Goal: Information Seeking & Learning: Learn about a topic

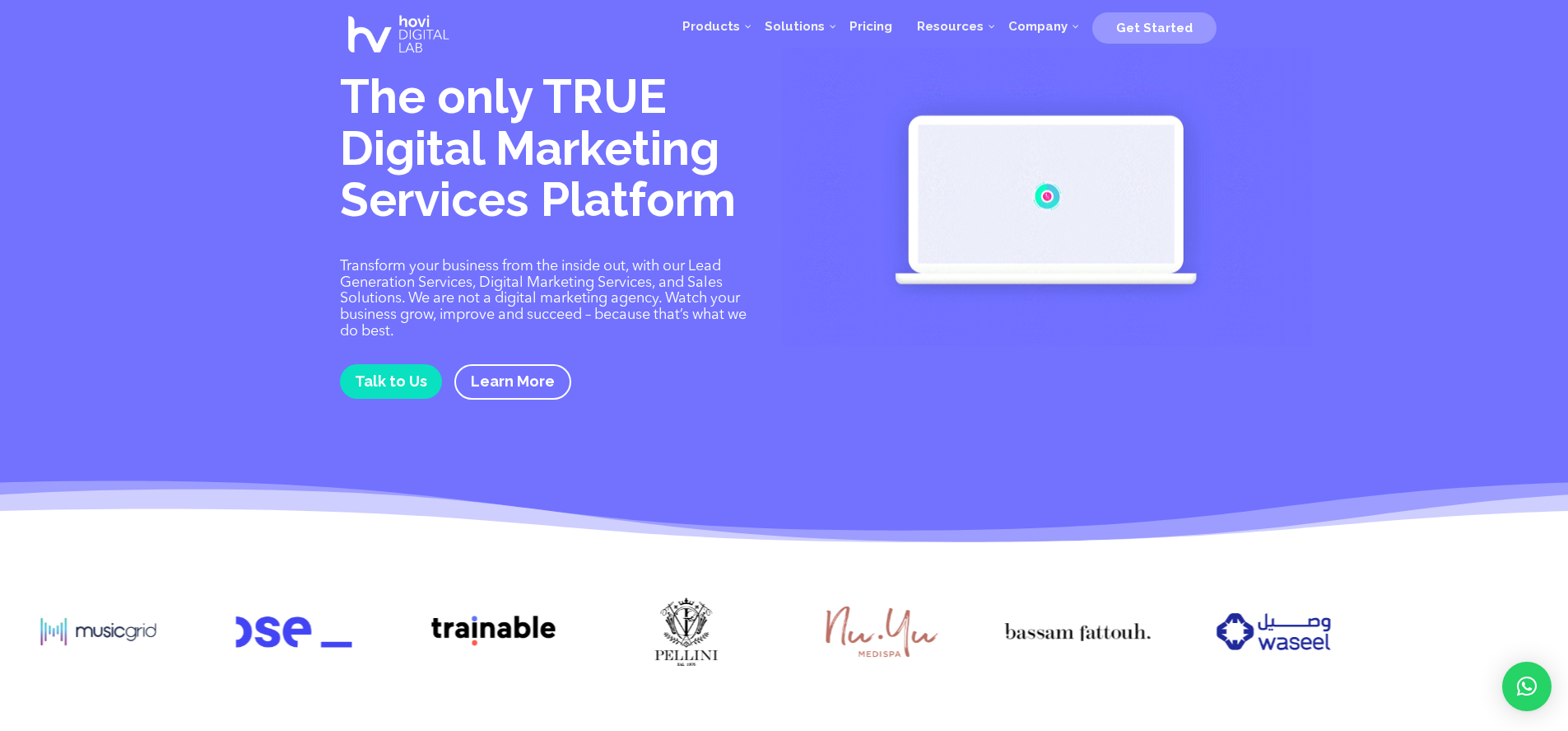
click at [1136, 634] on div at bounding box center [784, 634] width 1568 height 129
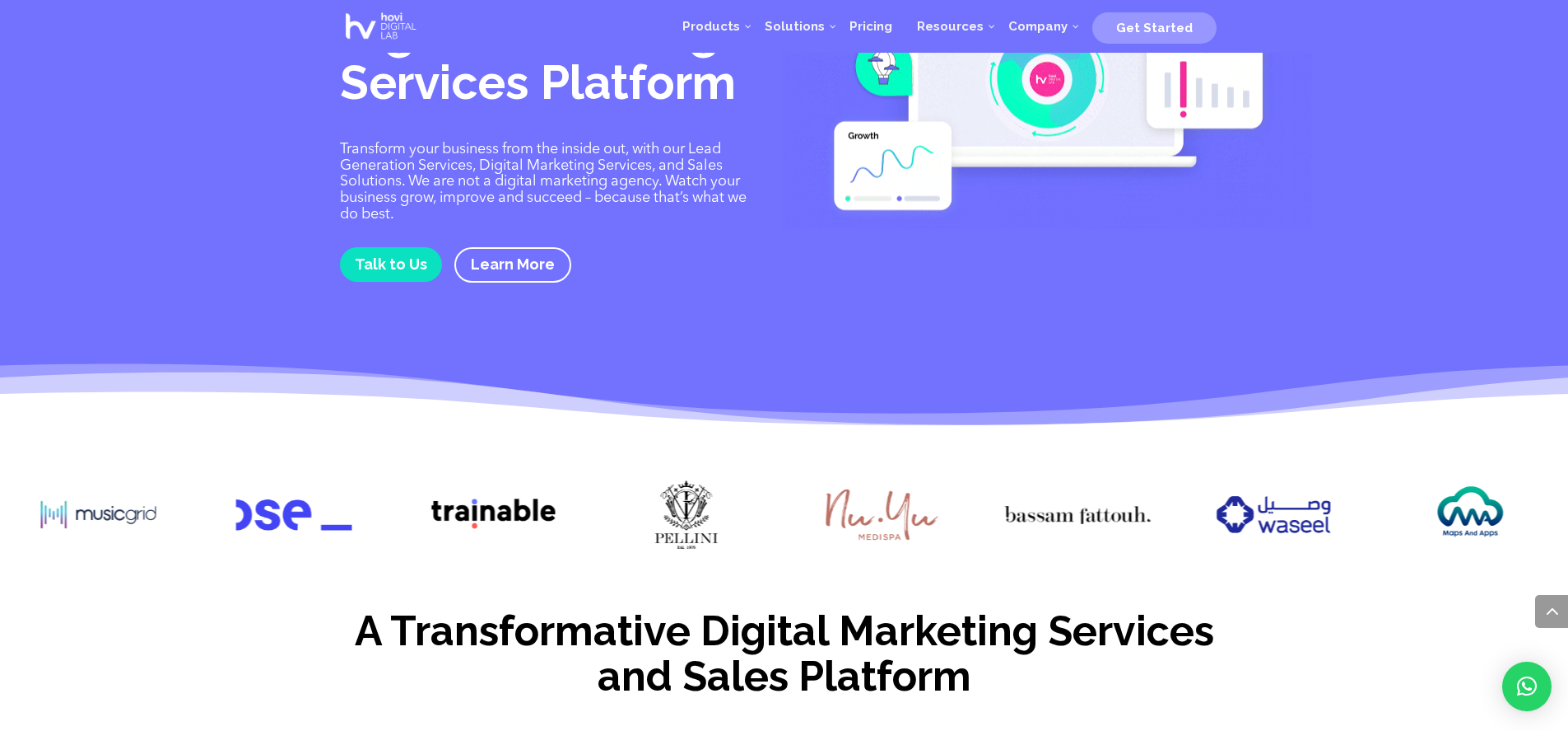
scroll to position [37, 0]
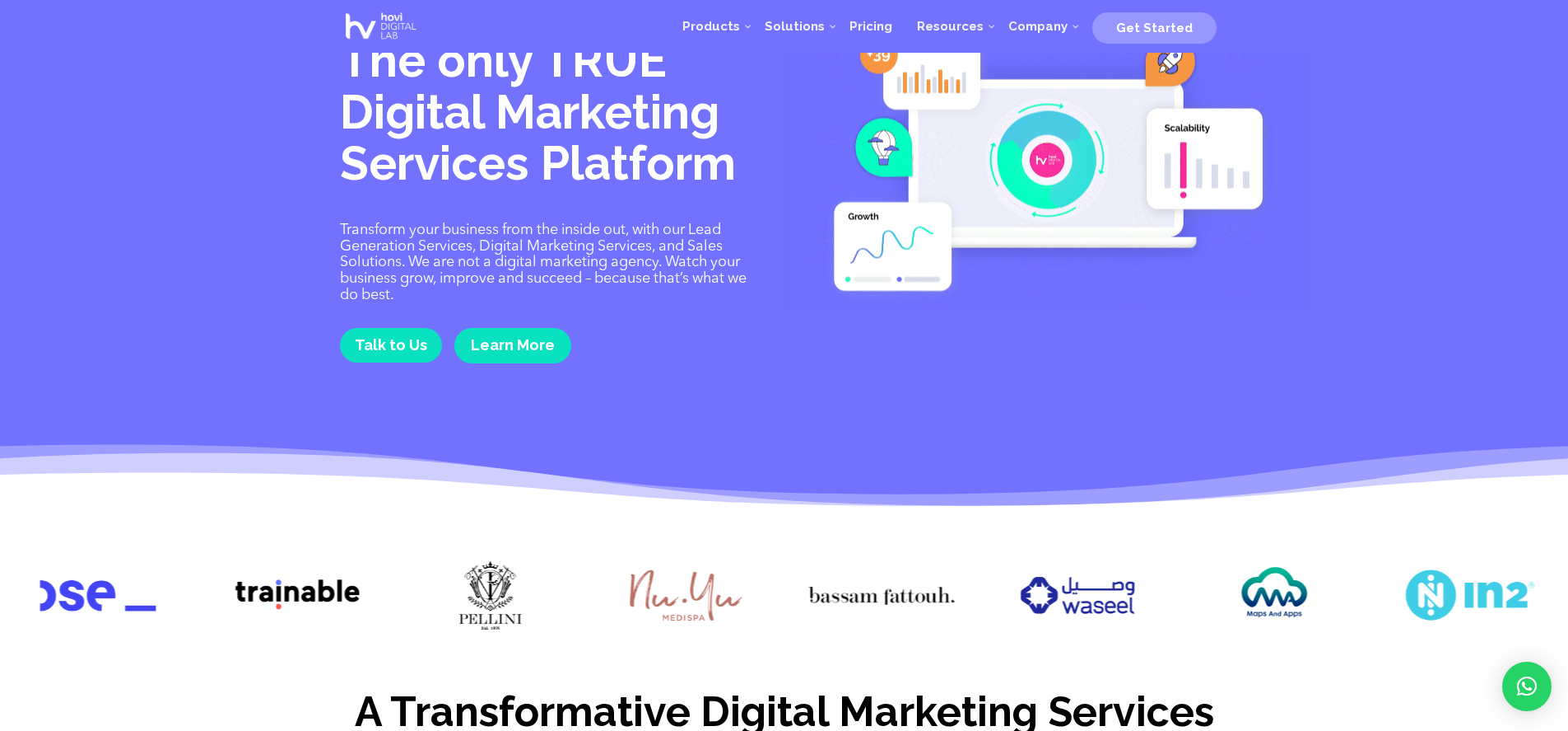
click at [515, 353] on link "Learn More" at bounding box center [513, 345] width 117 height 36
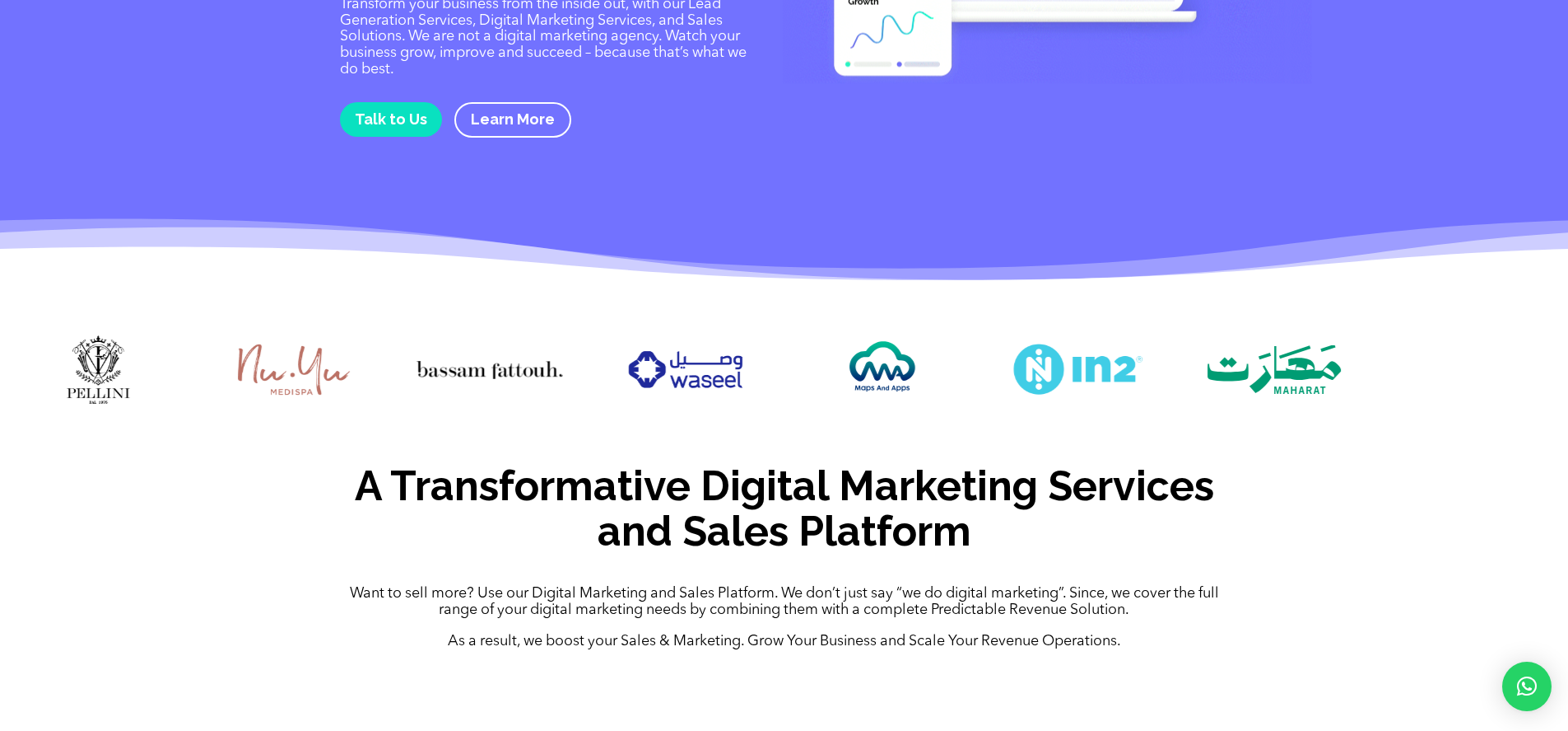
scroll to position [0, 0]
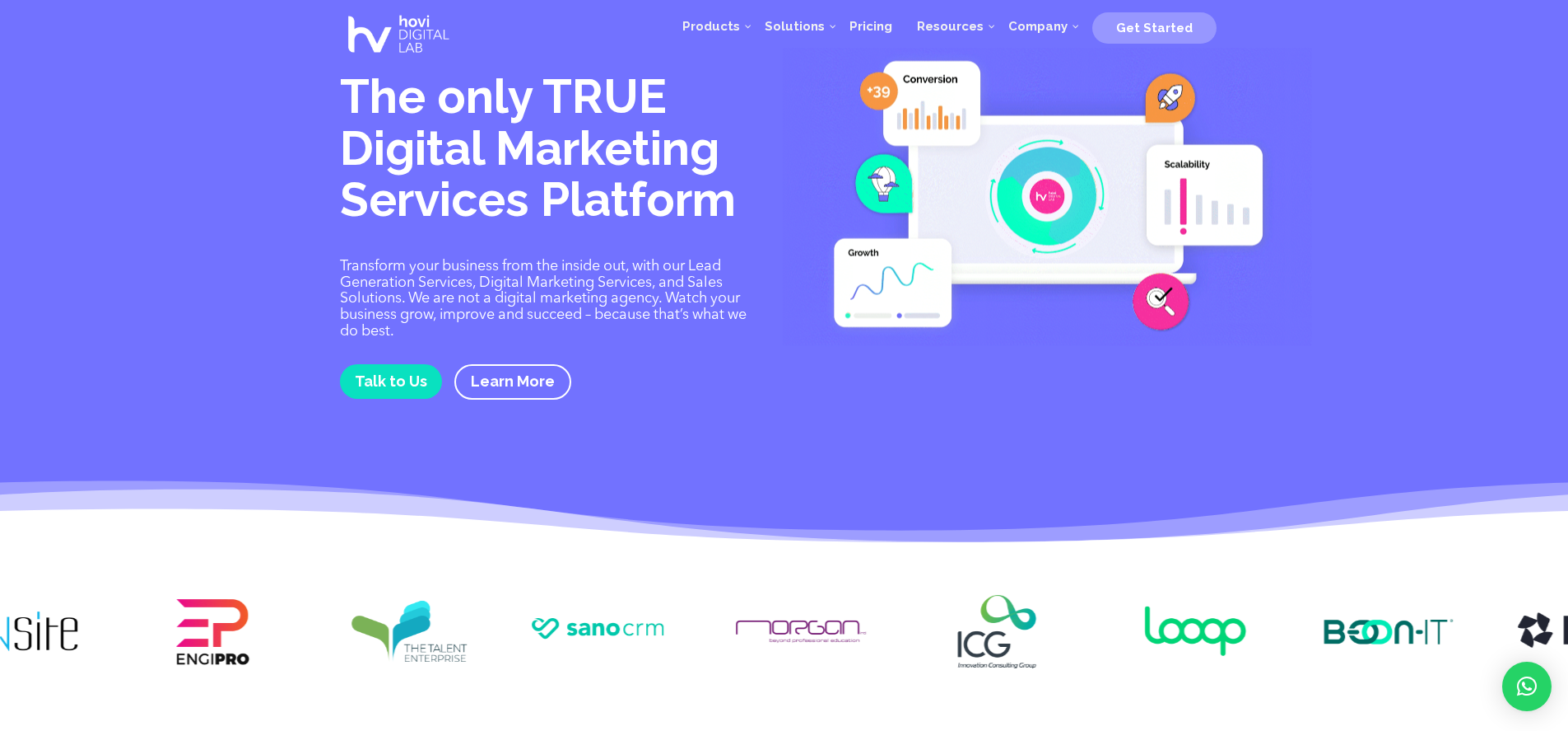
drag, startPoint x: 1496, startPoint y: 645, endPoint x: 429, endPoint y: 647, distance: 1067.0
click at [435, 646] on img at bounding box center [409, 631] width 146 height 73
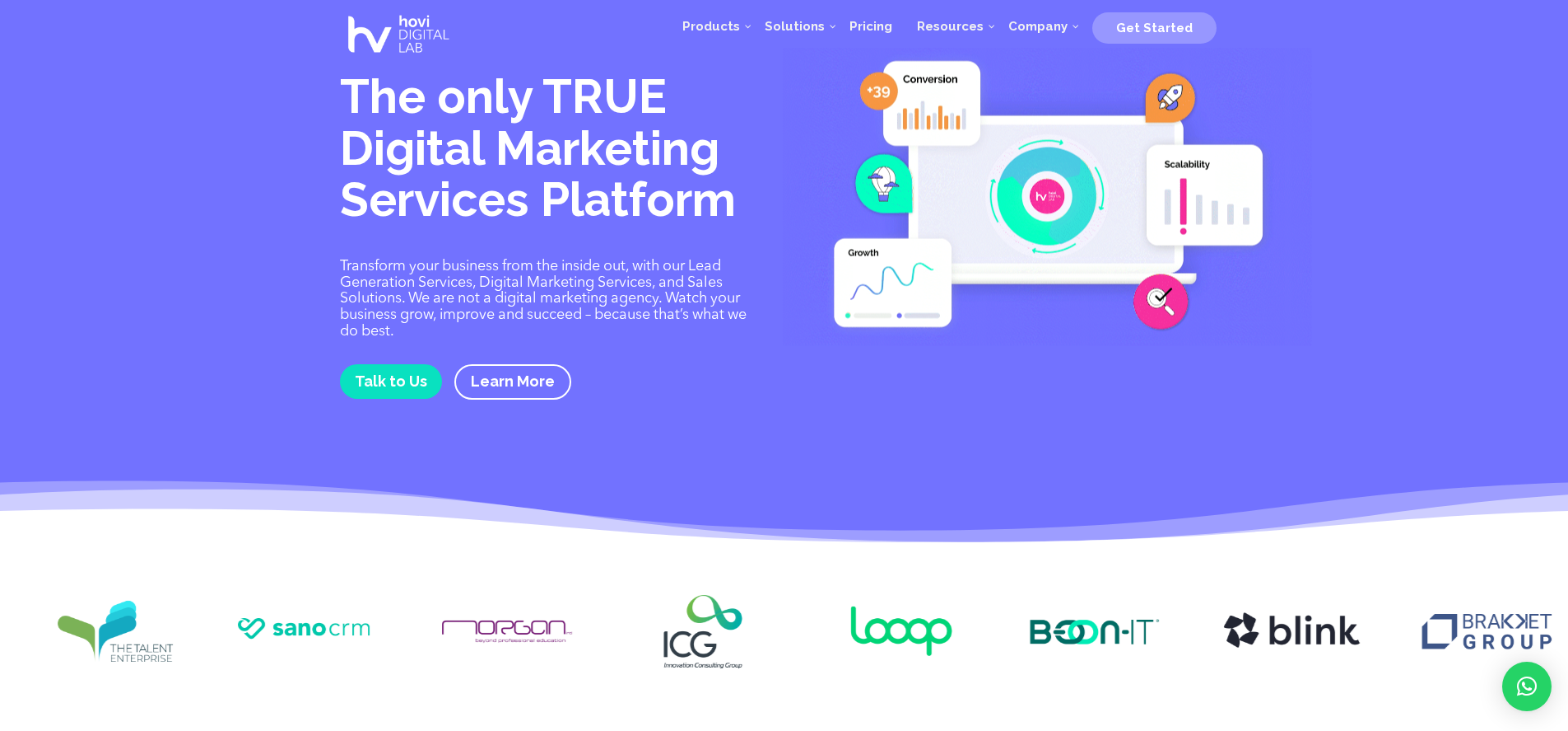
drag, startPoint x: 963, startPoint y: 637, endPoint x: 533, endPoint y: 633, distance: 430.0
click at [630, 634] on img at bounding box center [703, 631] width 146 height 73
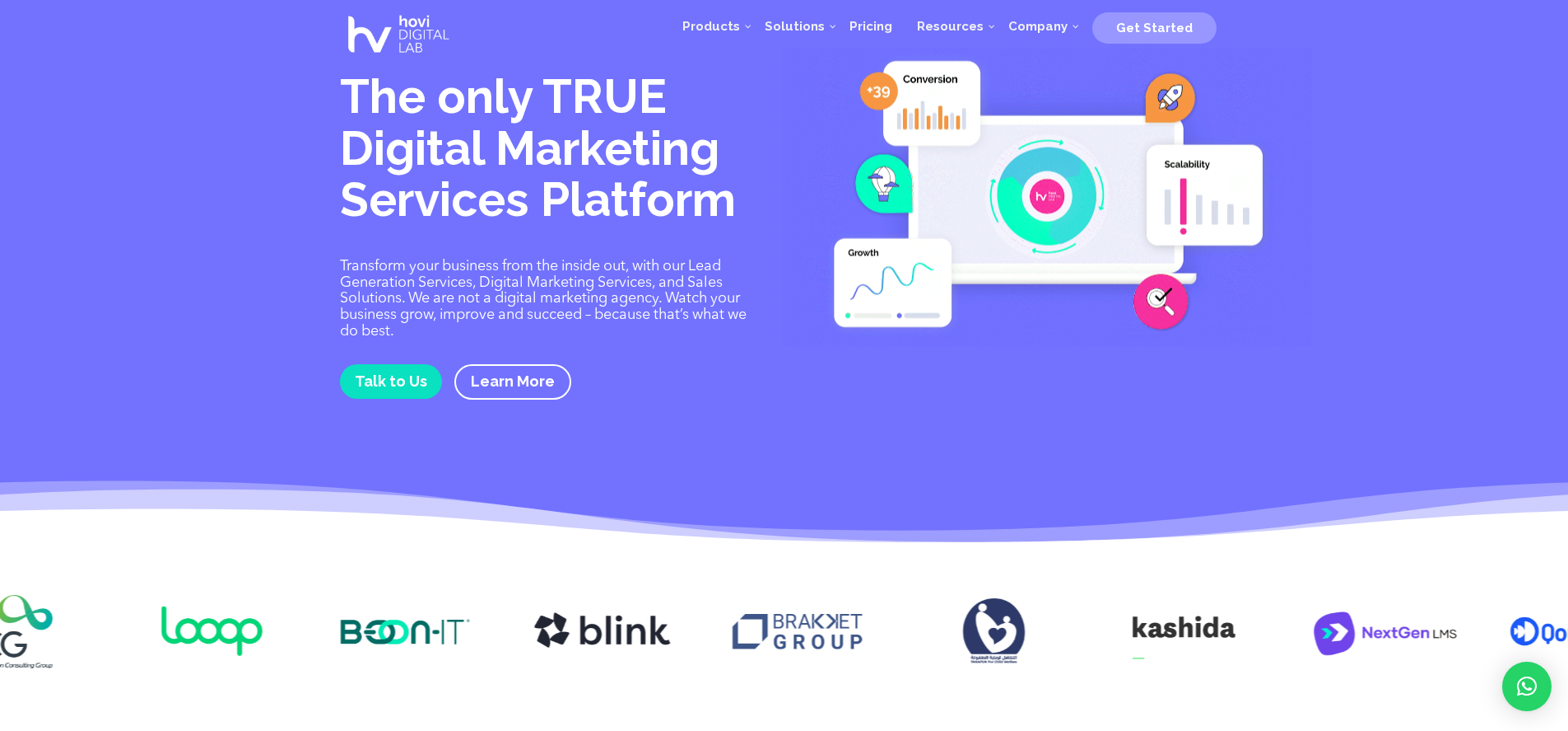
drag, startPoint x: 1198, startPoint y: 637, endPoint x: 586, endPoint y: 638, distance: 612.0
click at [586, 638] on div at bounding box center [784, 634] width 1568 height 129
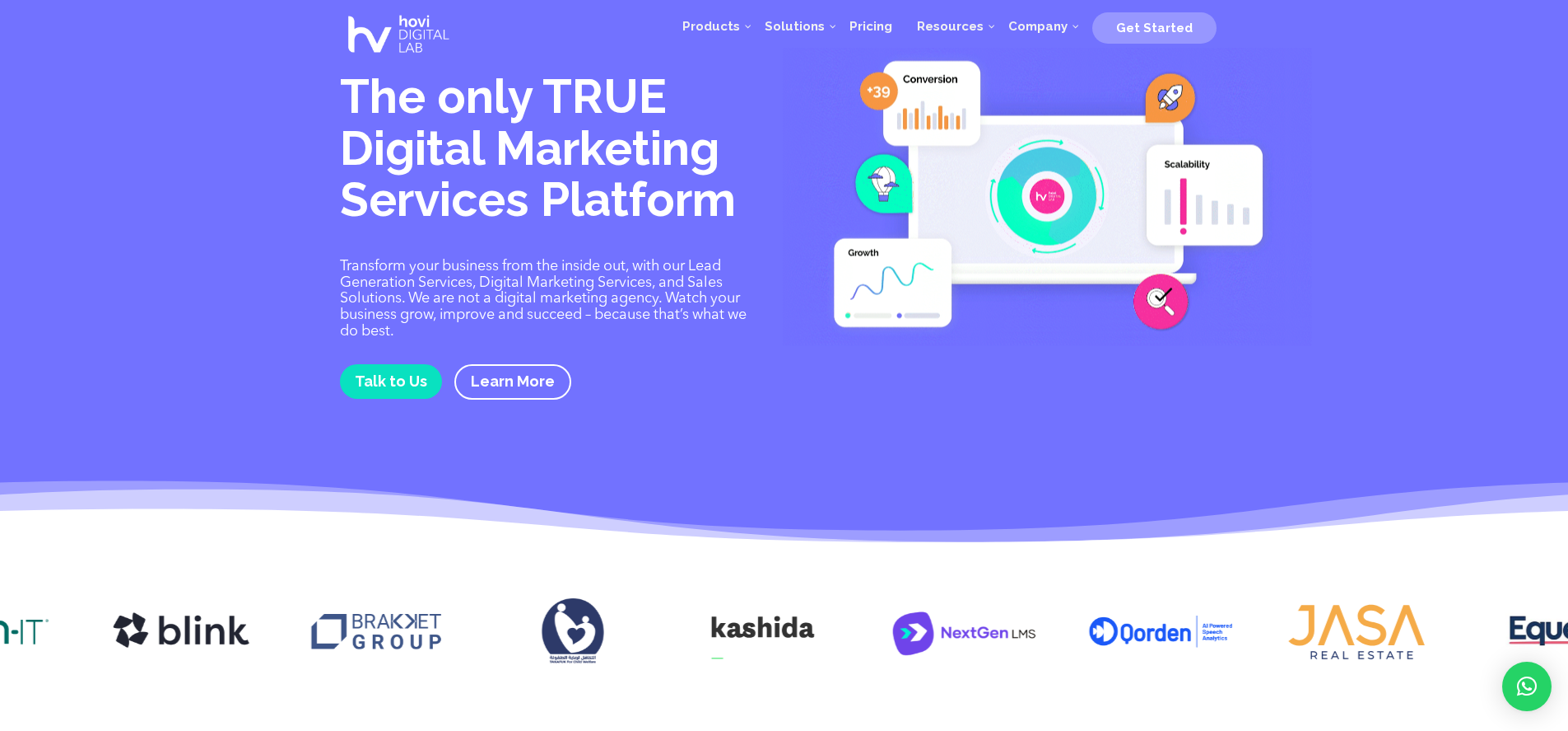
drag, startPoint x: 1104, startPoint y: 621, endPoint x: 775, endPoint y: 626, distance: 329.0
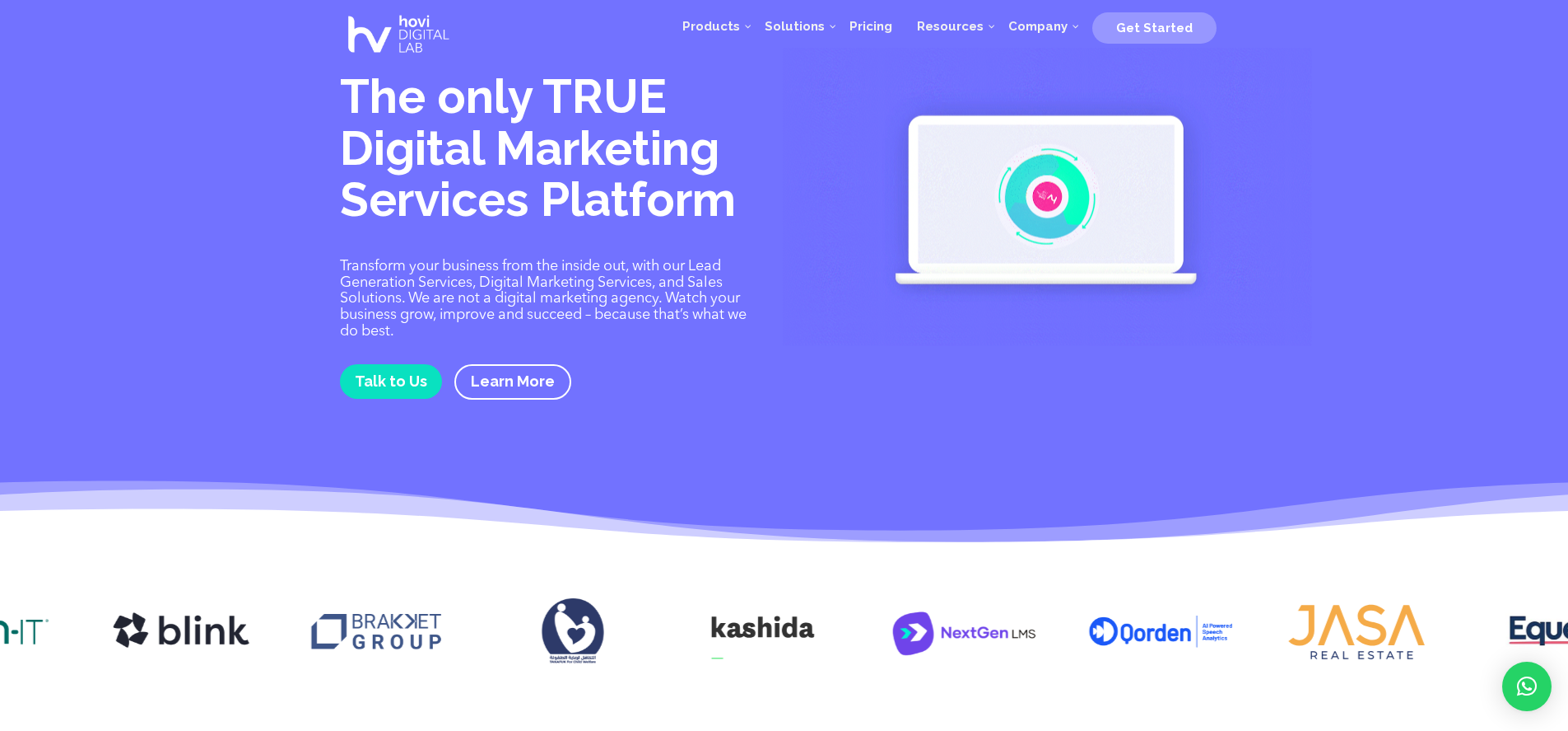
click at [775, 626] on img at bounding box center [768, 631] width 146 height 73
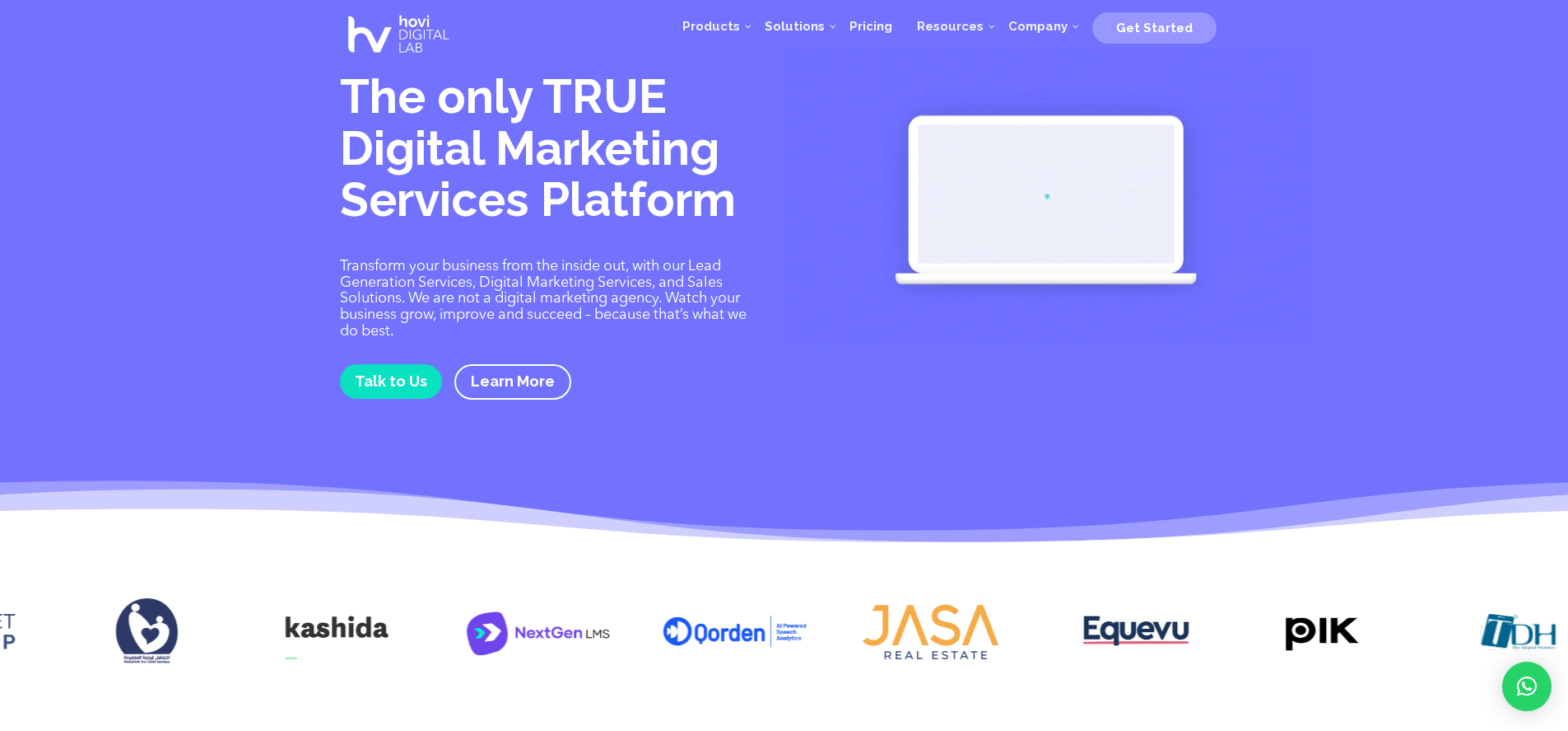
drag, startPoint x: 1227, startPoint y: 610, endPoint x: 750, endPoint y: 620, distance: 477.1
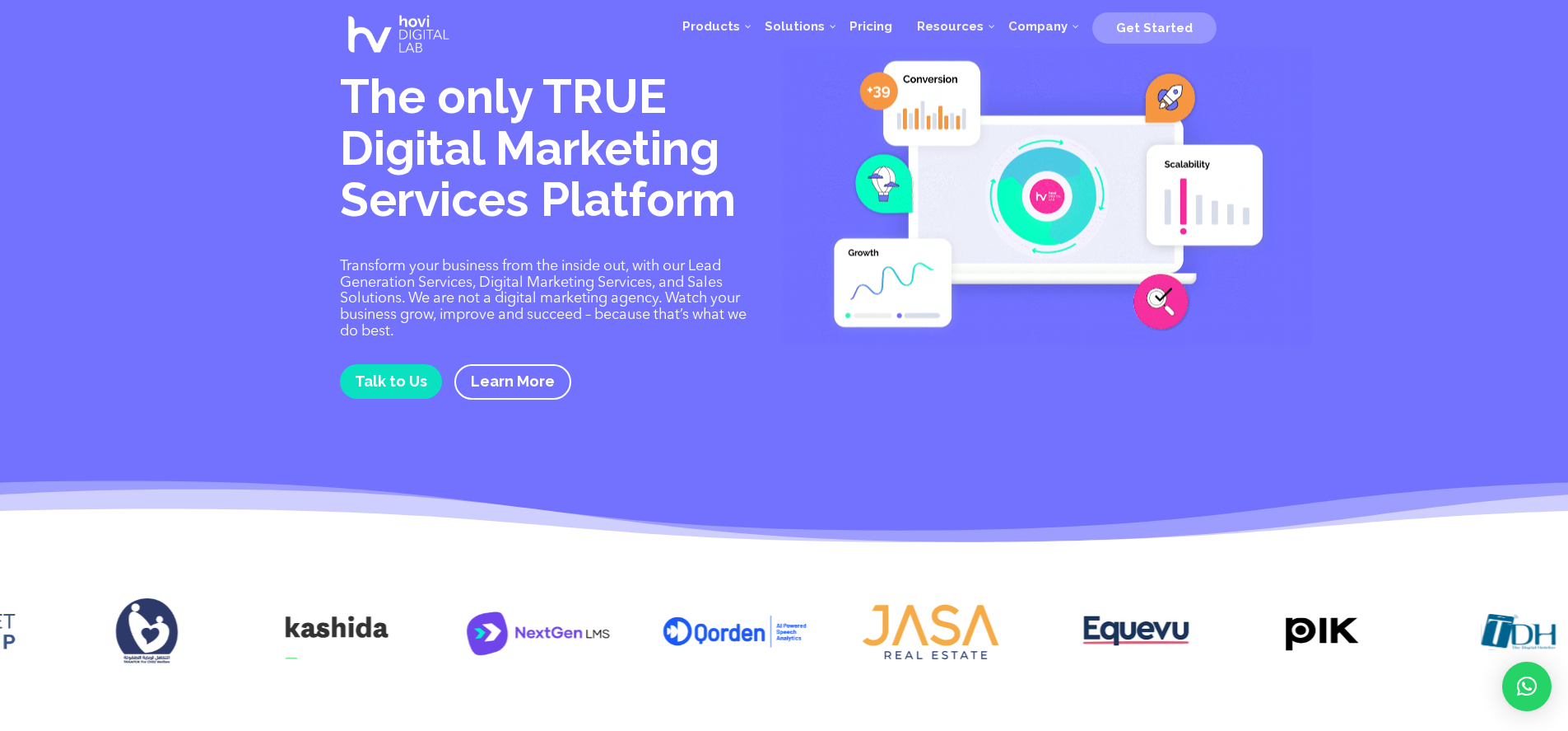
click at [750, 620] on div at bounding box center [784, 634] width 1568 height 129
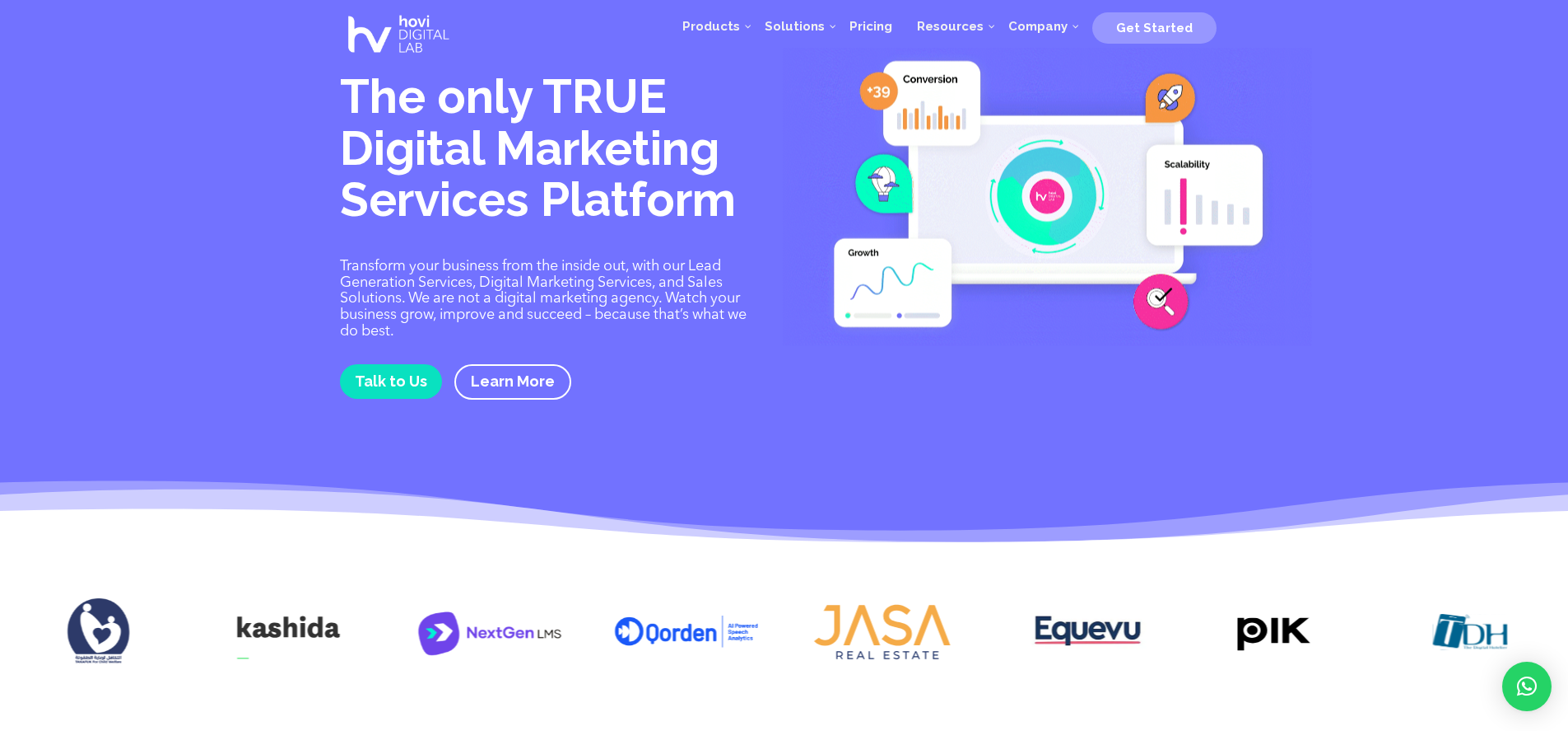
drag, startPoint x: 1224, startPoint y: 602, endPoint x: 930, endPoint y: 607, distance: 294.0
click at [1201, 608] on img at bounding box center [1274, 631] width 146 height 73
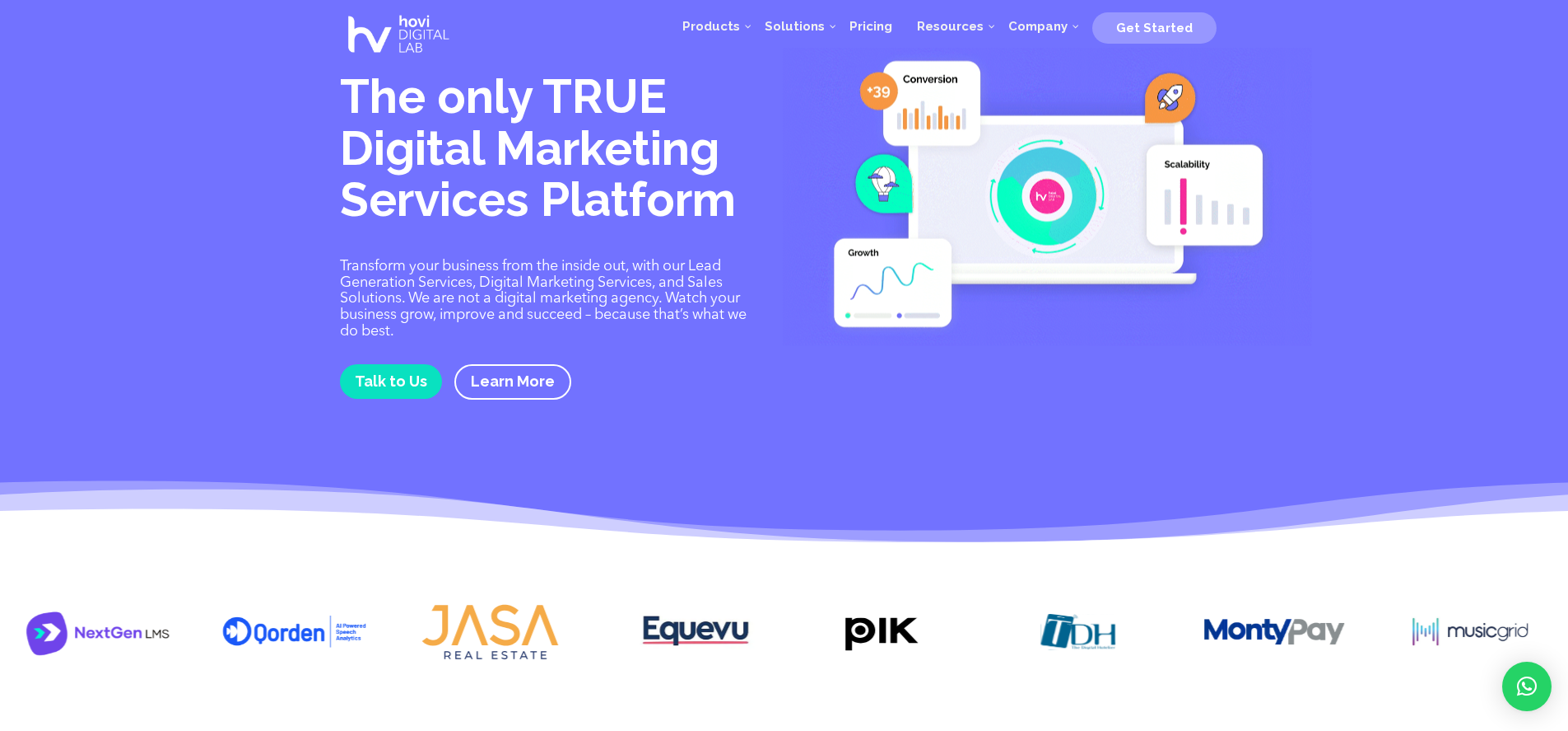
drag, startPoint x: 1210, startPoint y: 610, endPoint x: 915, endPoint y: 614, distance: 295.0
click at [1005, 616] on img at bounding box center [1079, 631] width 146 height 73
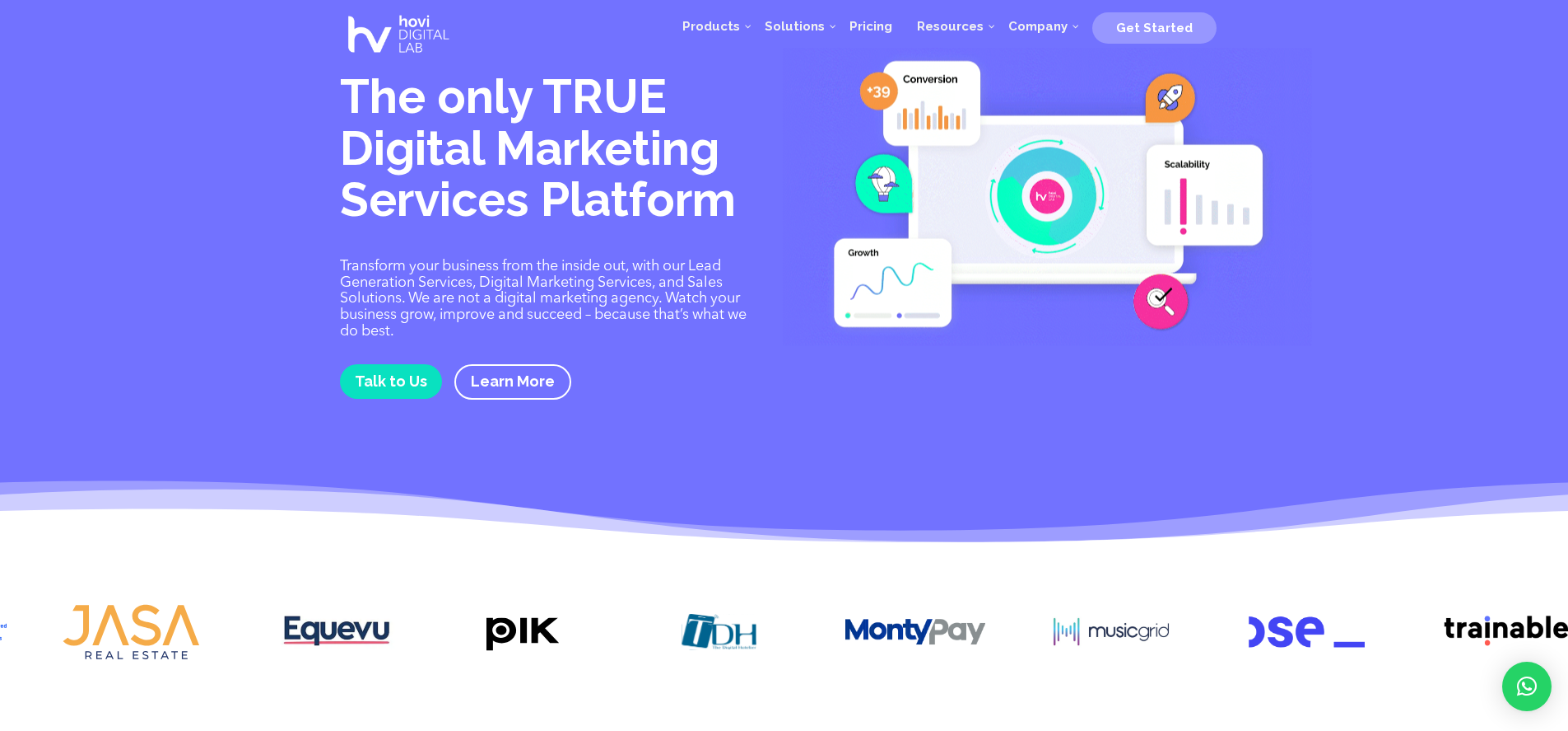
drag, startPoint x: 1195, startPoint y: 614, endPoint x: 860, endPoint y: 613, distance: 335.0
click at [942, 615] on img at bounding box center [915, 631] width 146 height 73
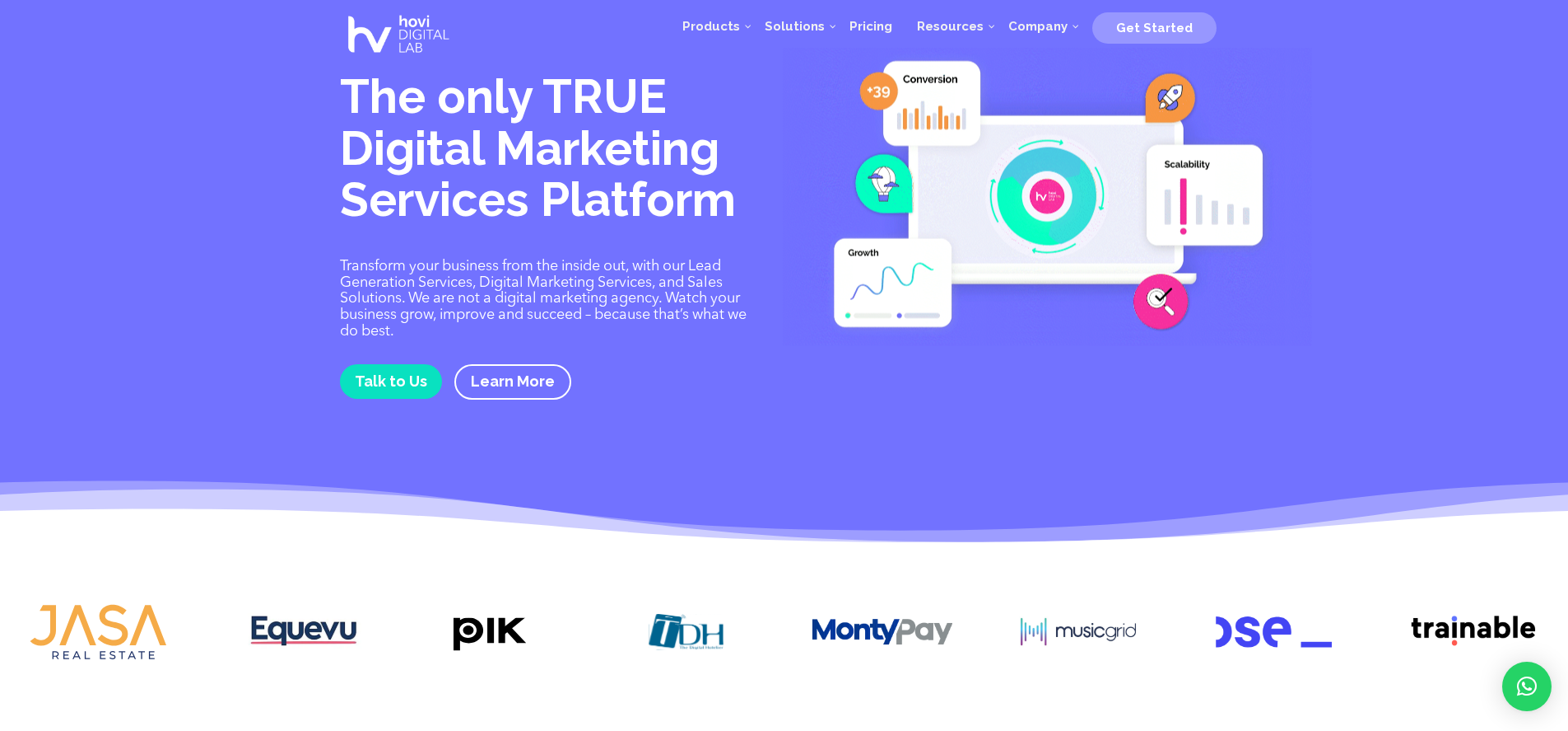
drag, startPoint x: 1291, startPoint y: 611, endPoint x: 936, endPoint y: 622, distance: 355.2
click at [1201, 622] on img at bounding box center [1274, 631] width 146 height 73
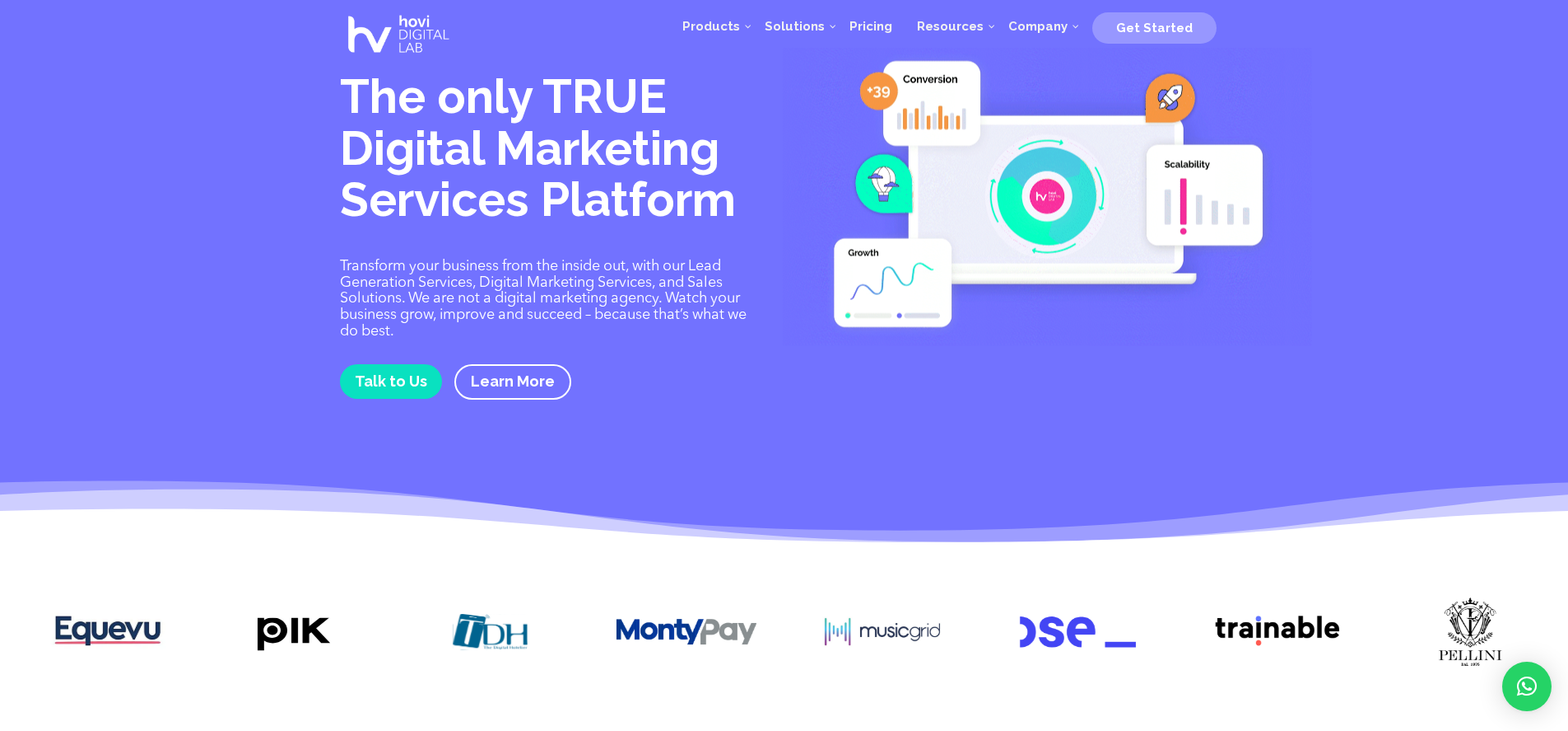
drag, startPoint x: 1285, startPoint y: 609, endPoint x: 897, endPoint y: 622, distance: 388.2
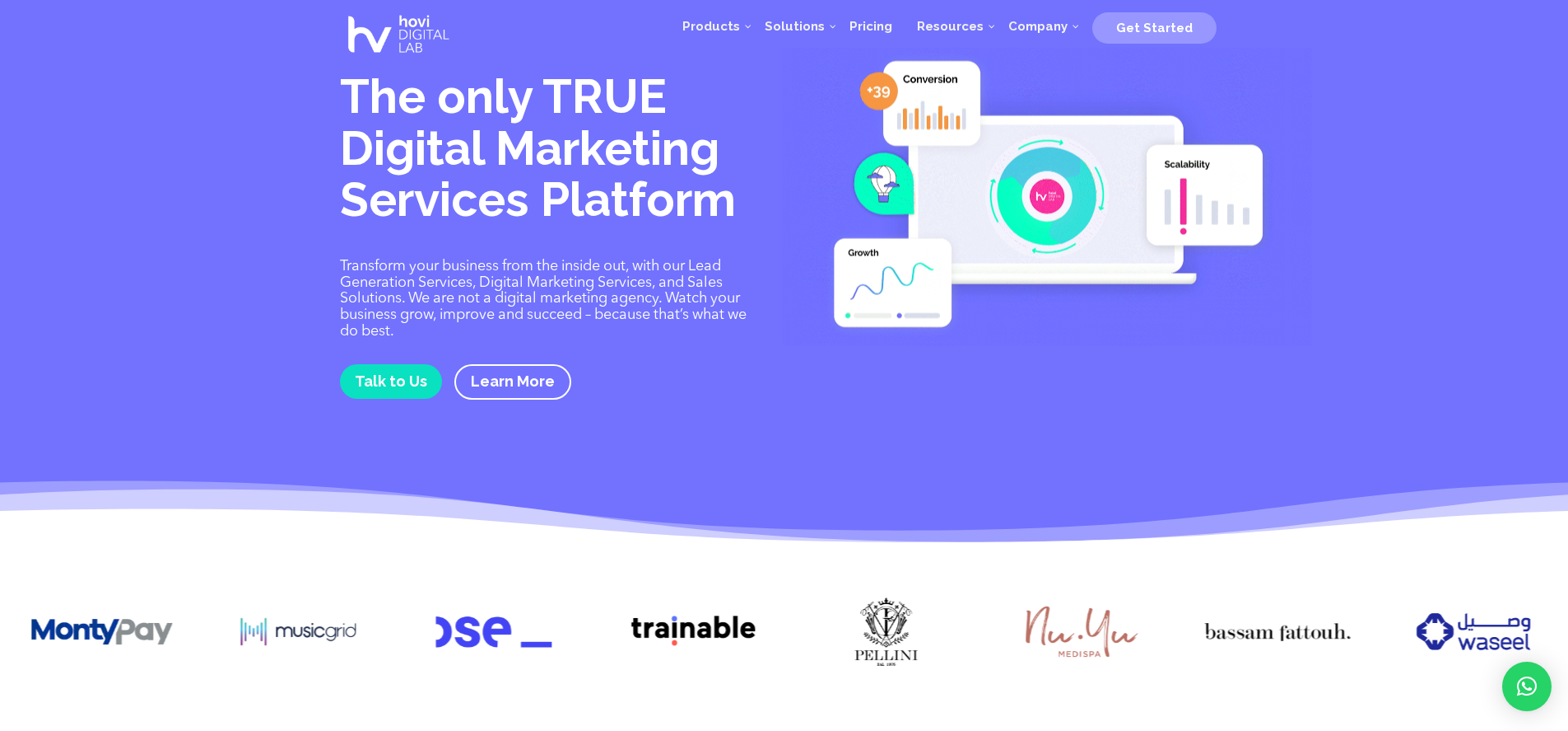
drag, startPoint x: 1267, startPoint y: 622, endPoint x: 911, endPoint y: 632, distance: 356.1
click at [1008, 633] on img at bounding box center [1082, 631] width 146 height 73
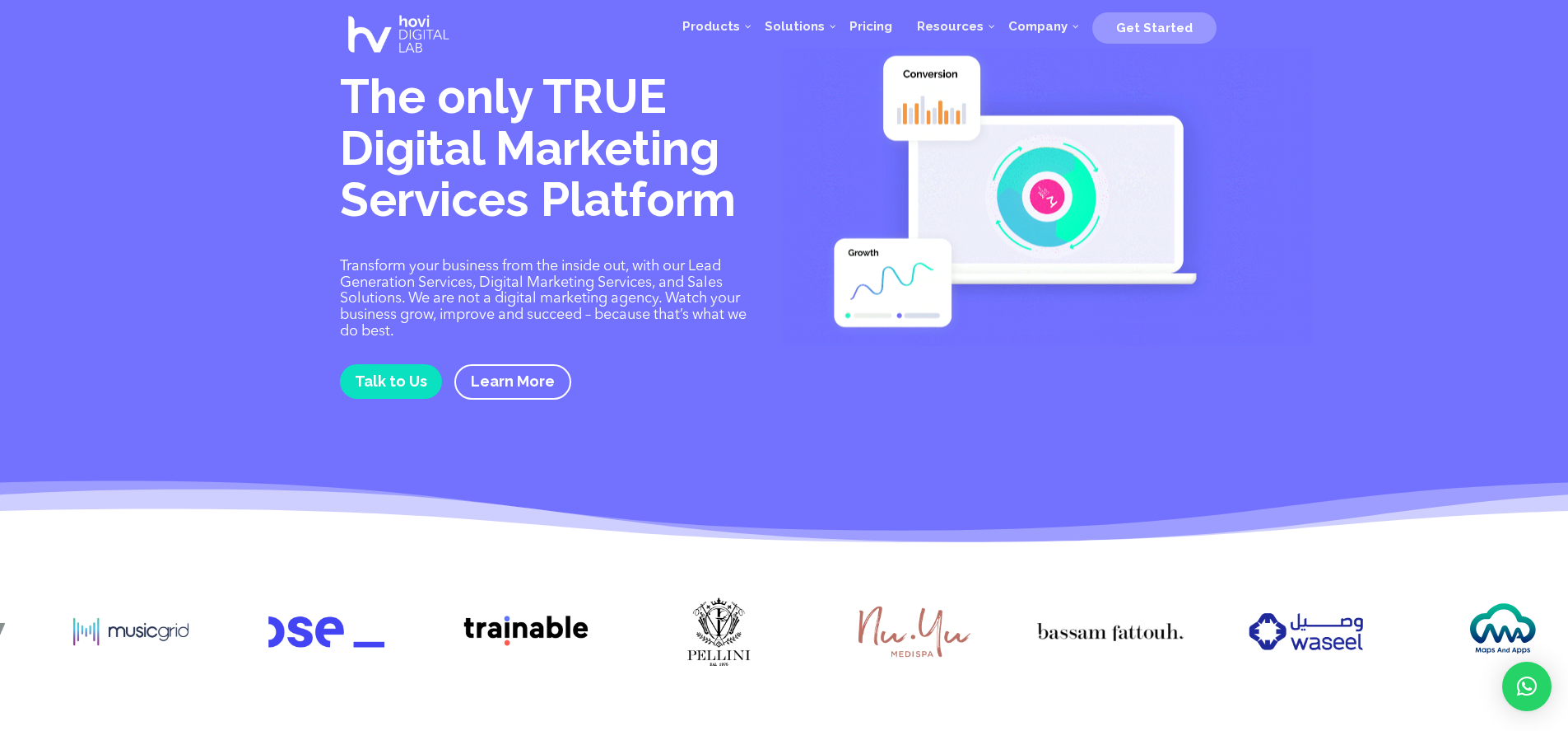
drag, startPoint x: 1239, startPoint y: 620, endPoint x: 863, endPoint y: 629, distance: 376.1
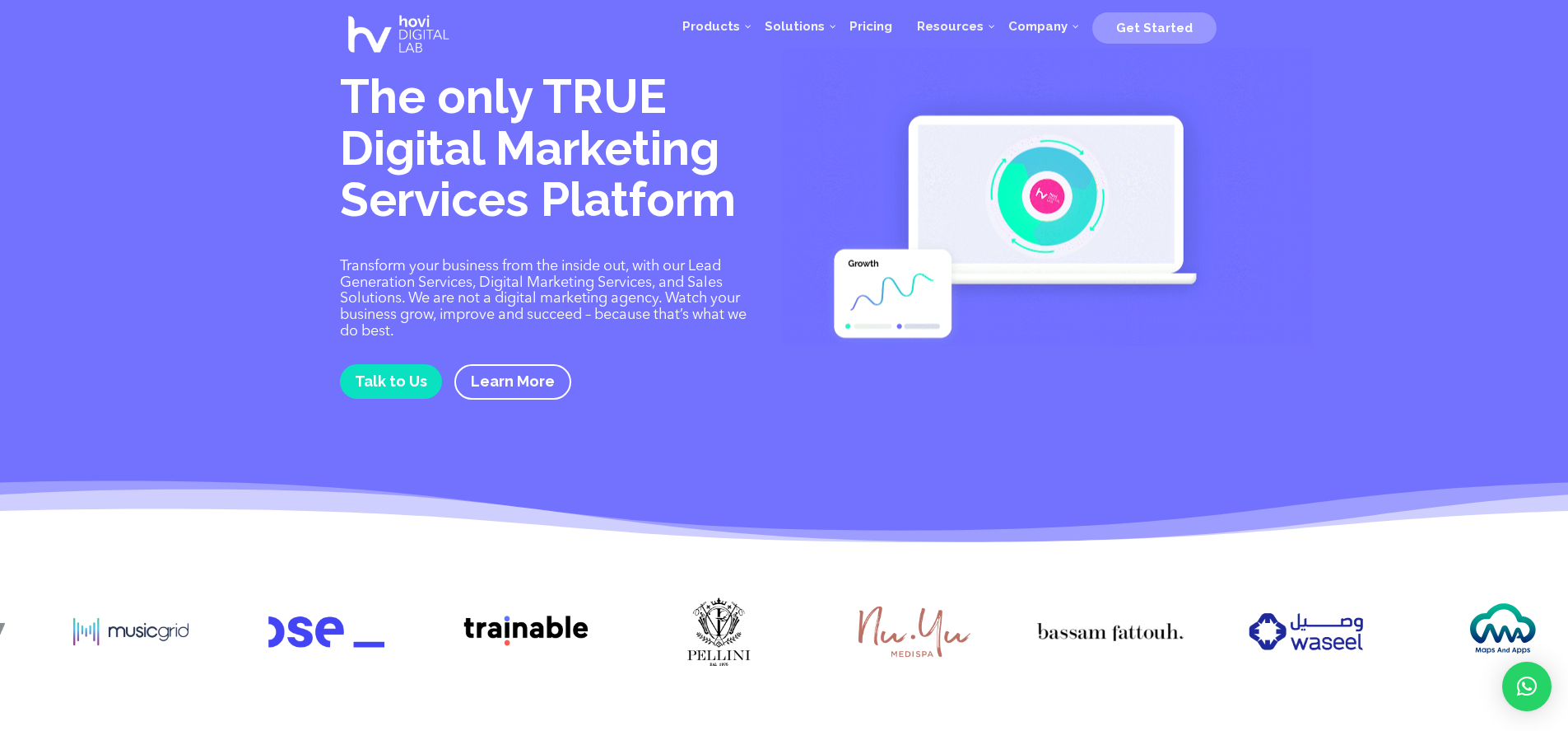
click at [1037, 630] on img at bounding box center [1110, 631] width 146 height 73
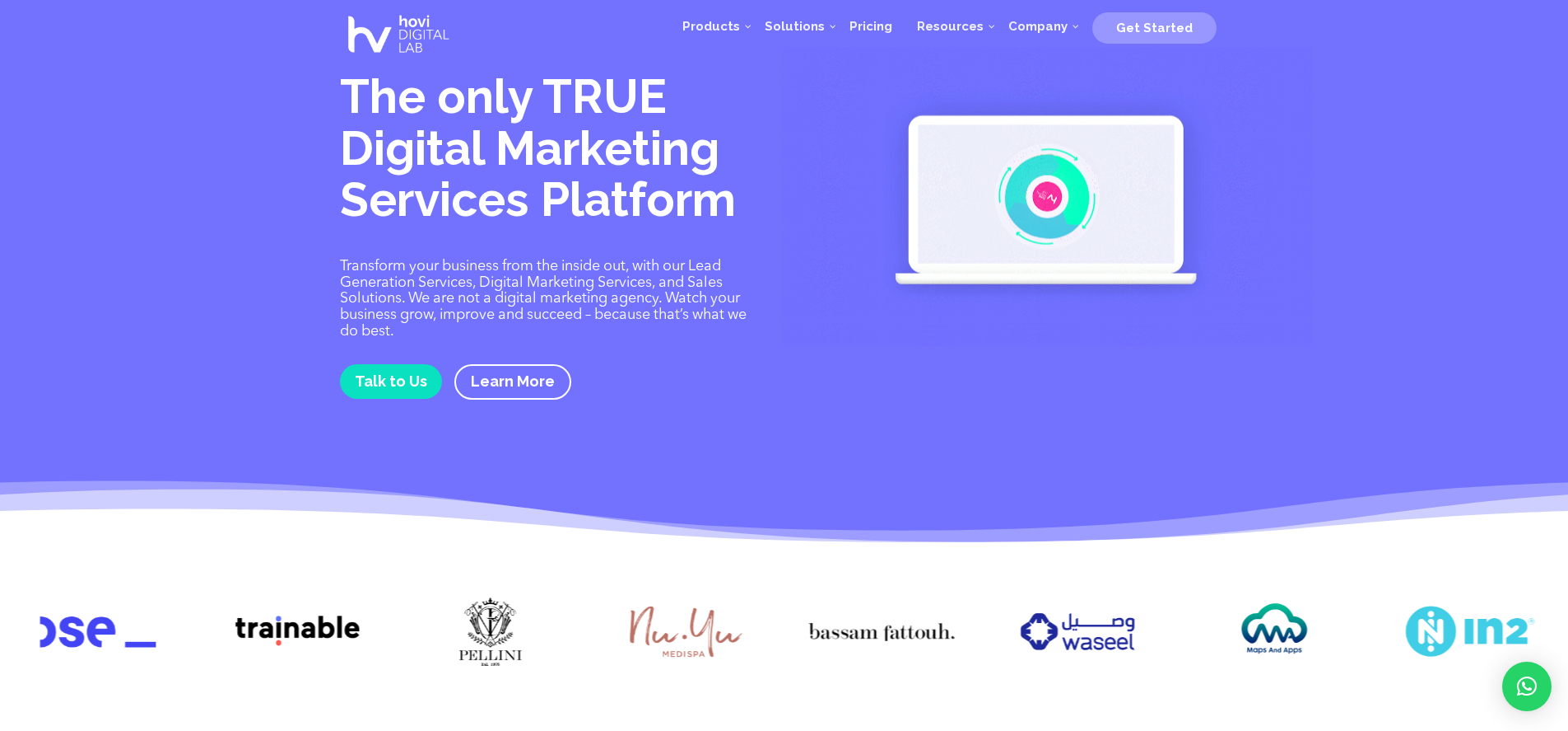
drag, startPoint x: 1134, startPoint y: 625, endPoint x: 893, endPoint y: 636, distance: 241.3
click at [1005, 636] on img at bounding box center [1079, 631] width 146 height 73
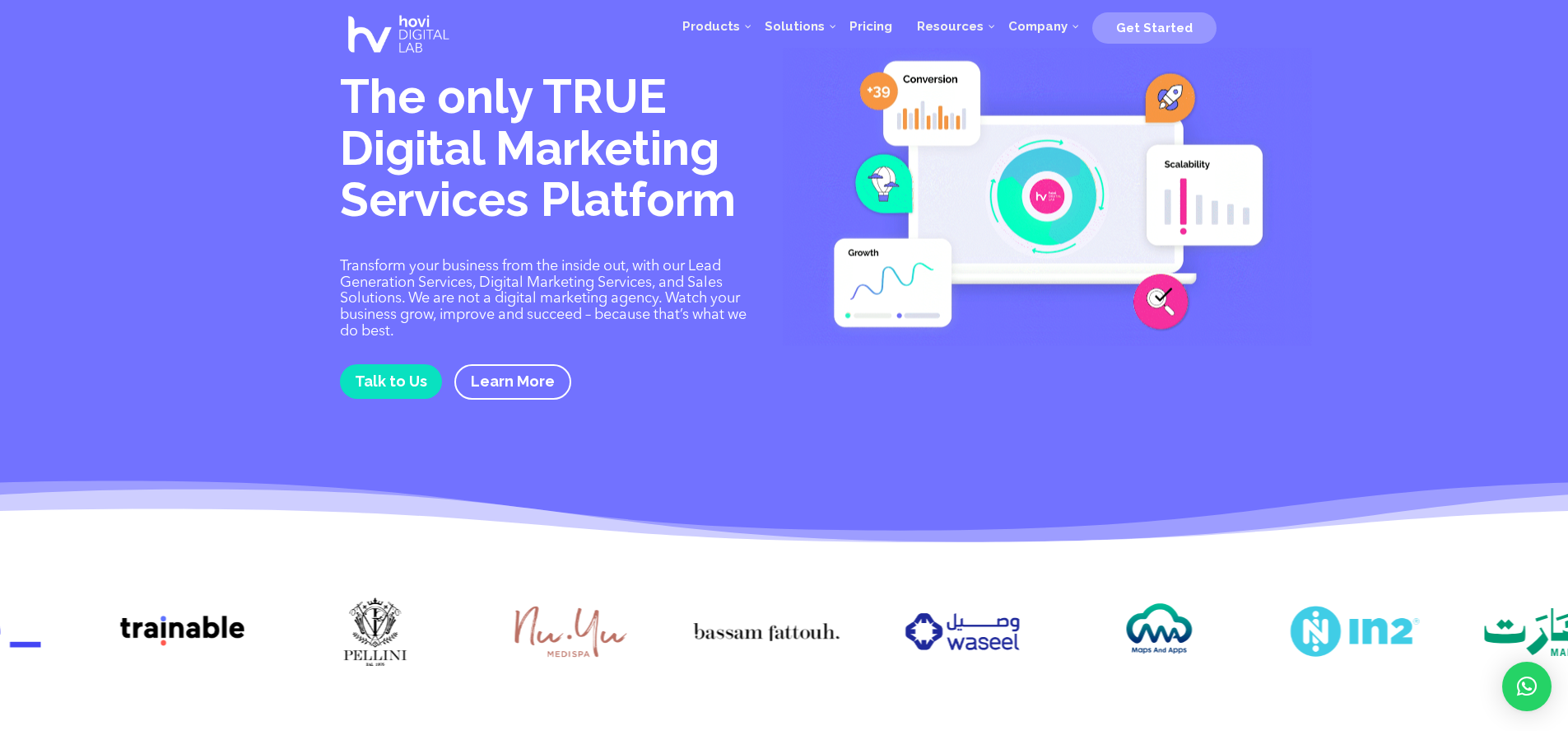
drag, startPoint x: 1276, startPoint y: 628, endPoint x: 947, endPoint y: 637, distance: 329.1
click at [1009, 637] on div at bounding box center [784, 634] width 1568 height 129
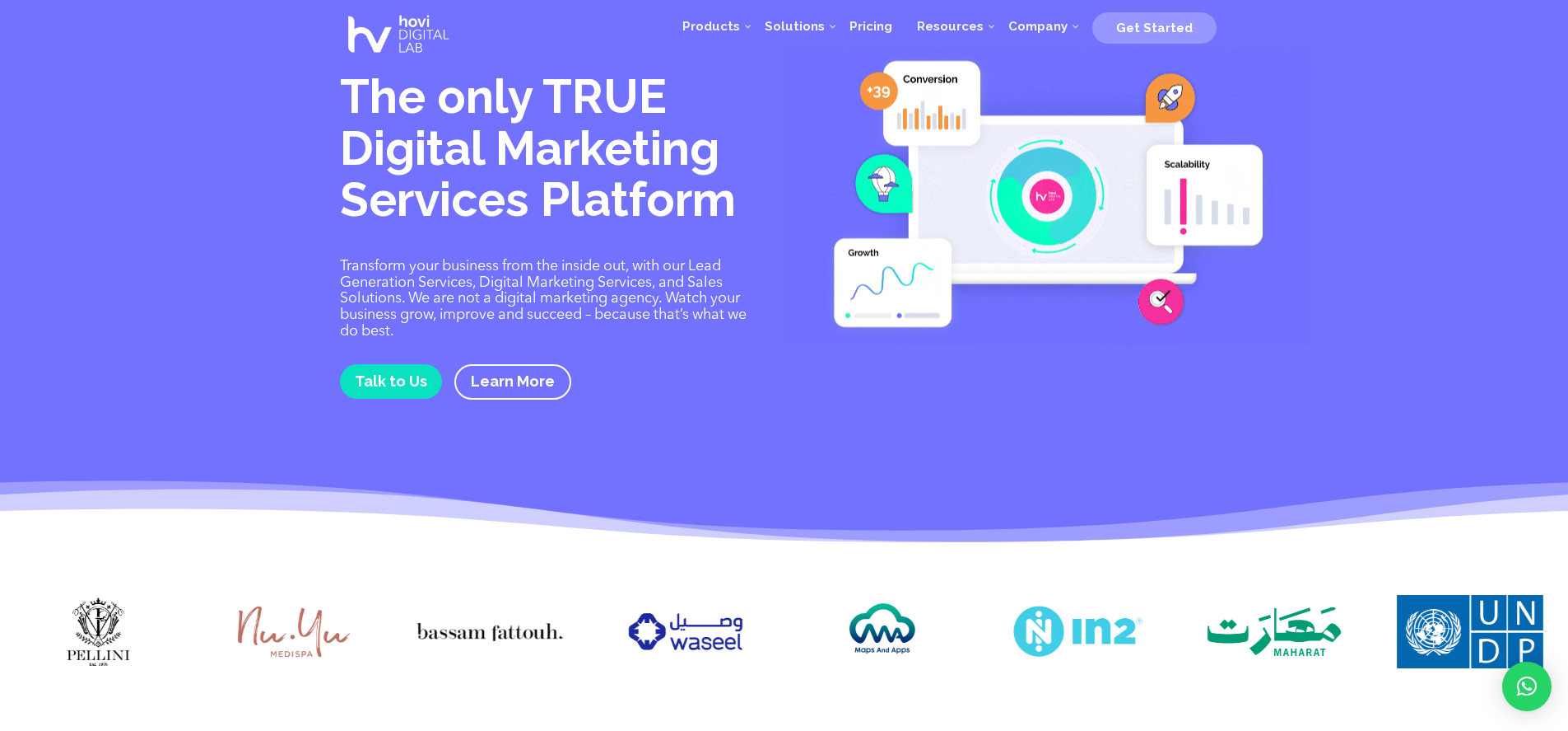
drag, startPoint x: 1285, startPoint y: 623, endPoint x: 930, endPoint y: 631, distance: 355.1
click at [1201, 632] on img at bounding box center [1274, 631] width 146 height 73
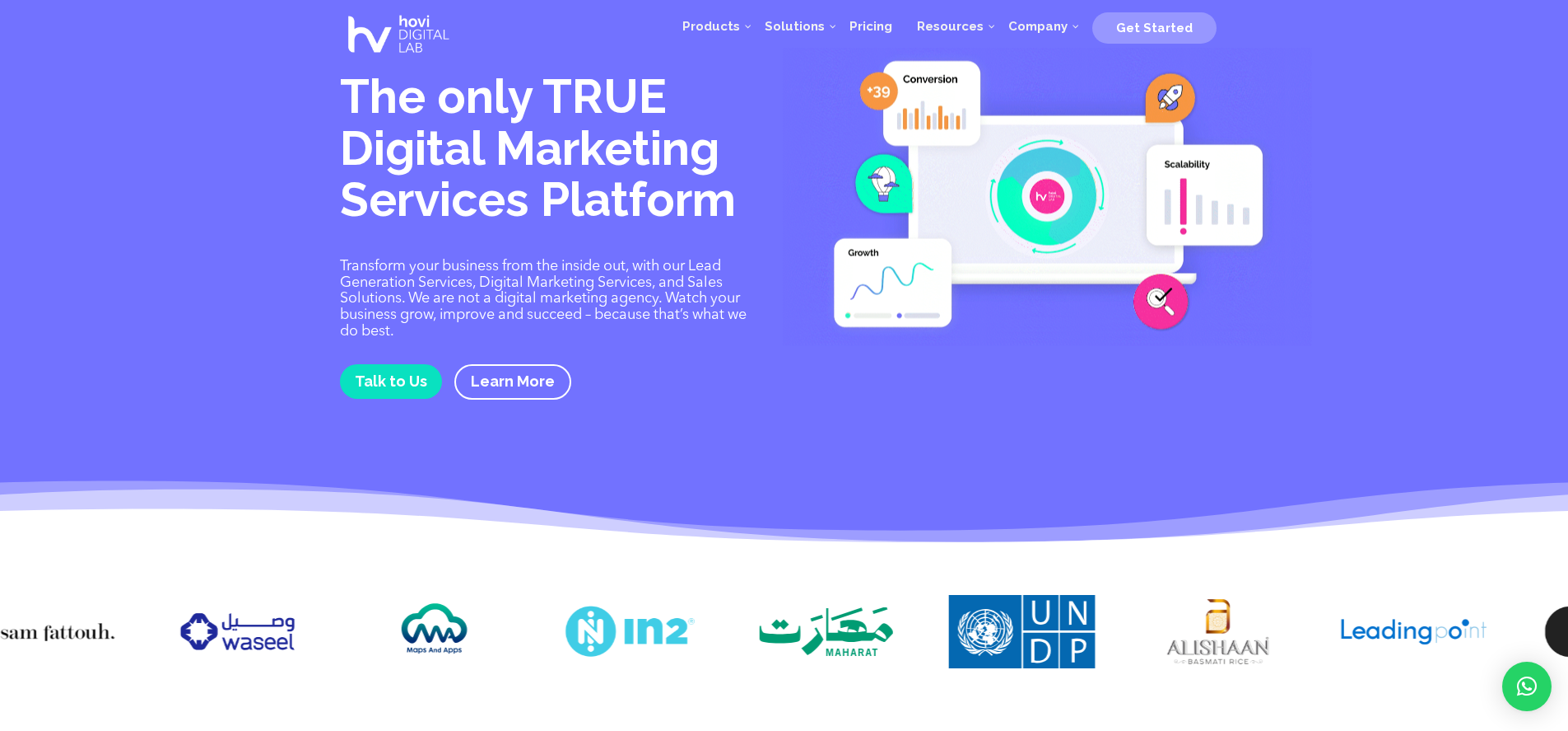
drag, startPoint x: 1288, startPoint y: 619, endPoint x: 1006, endPoint y: 630, distance: 282.2
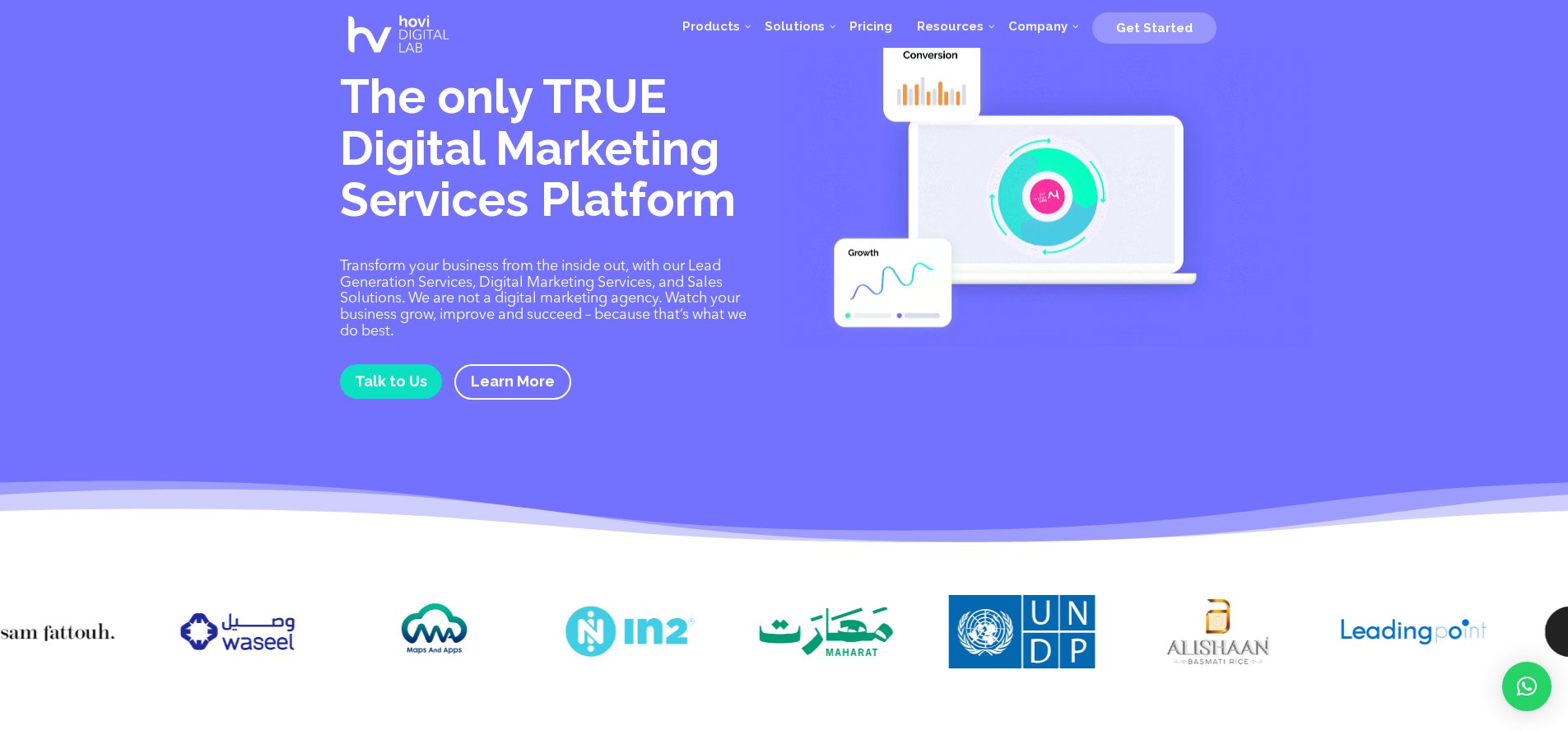
click at [1145, 630] on img at bounding box center [1218, 631] width 146 height 73
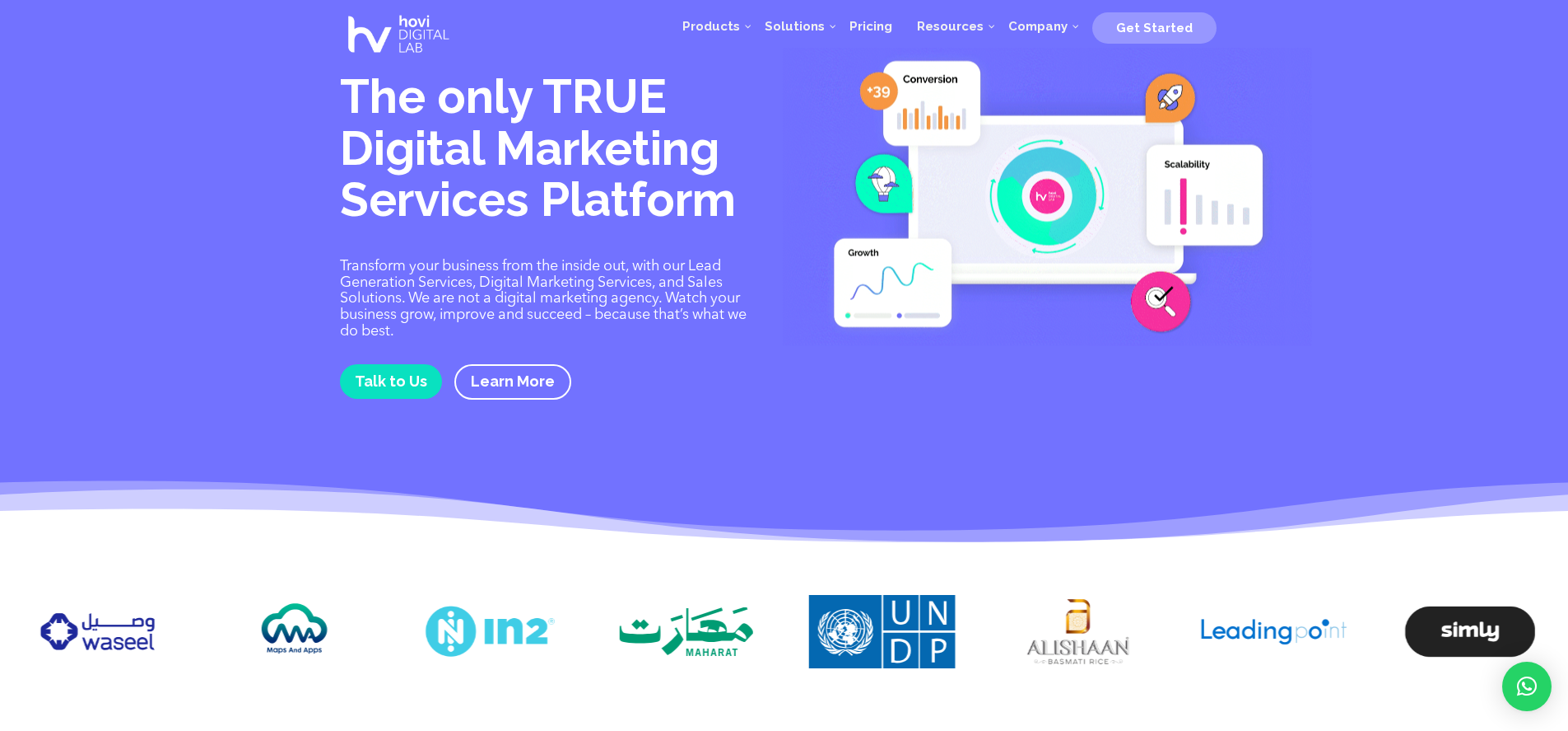
drag, startPoint x: 1268, startPoint y: 628, endPoint x: 941, endPoint y: 642, distance: 327.3
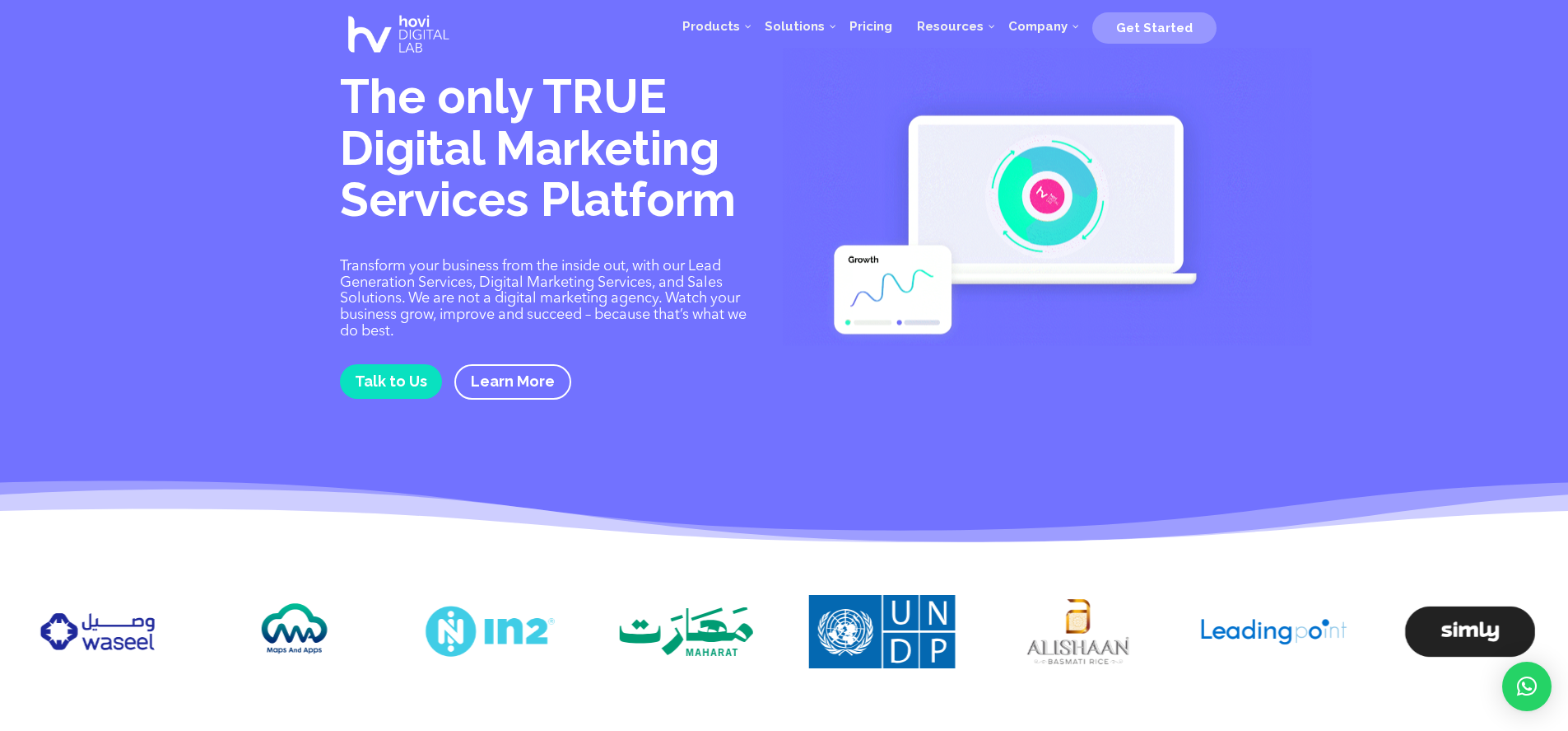
click at [1201, 642] on img at bounding box center [1274, 631] width 146 height 73
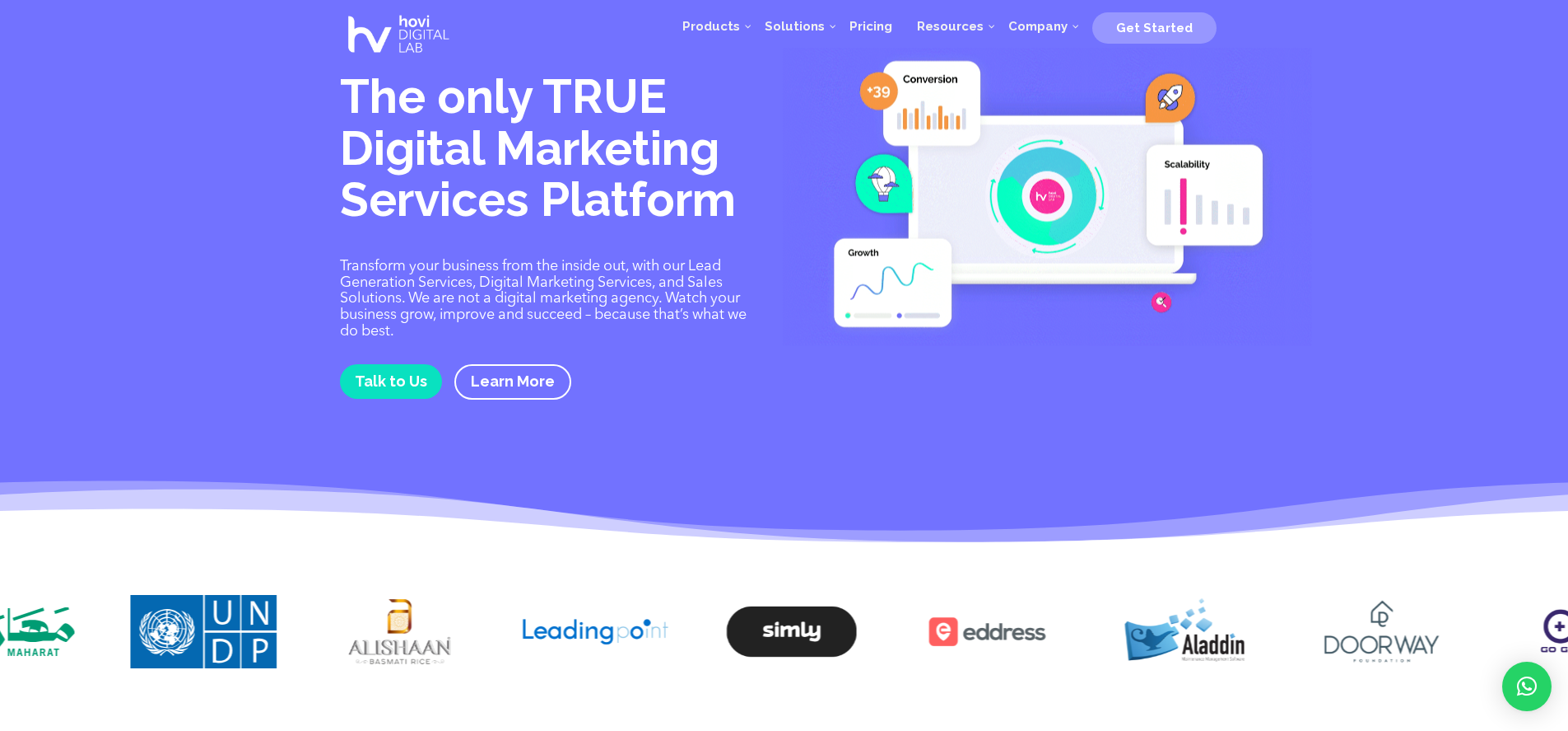
drag, startPoint x: 1155, startPoint y: 638, endPoint x: 736, endPoint y: 657, distance: 419.4
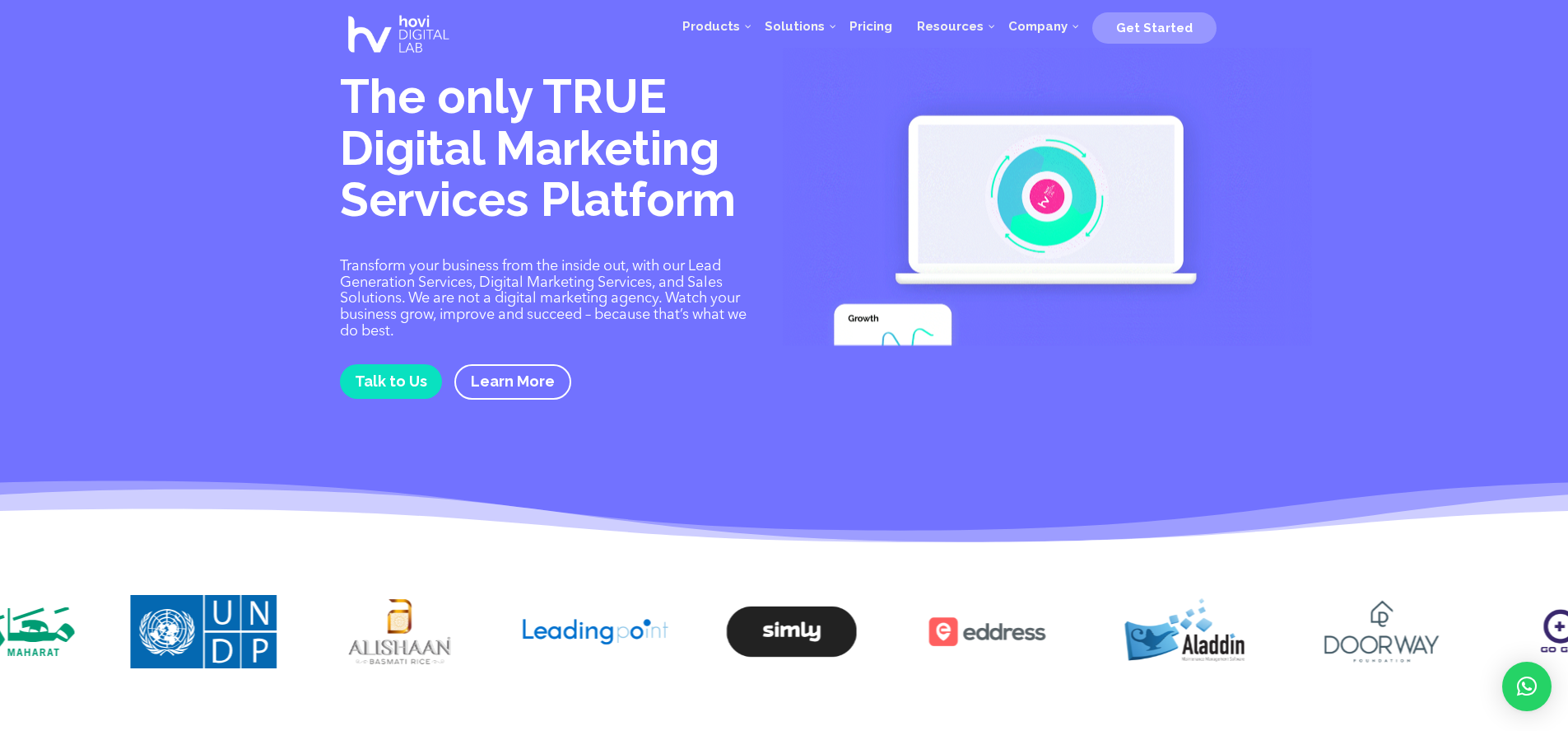
click at [755, 657] on img at bounding box center [792, 631] width 146 height 73
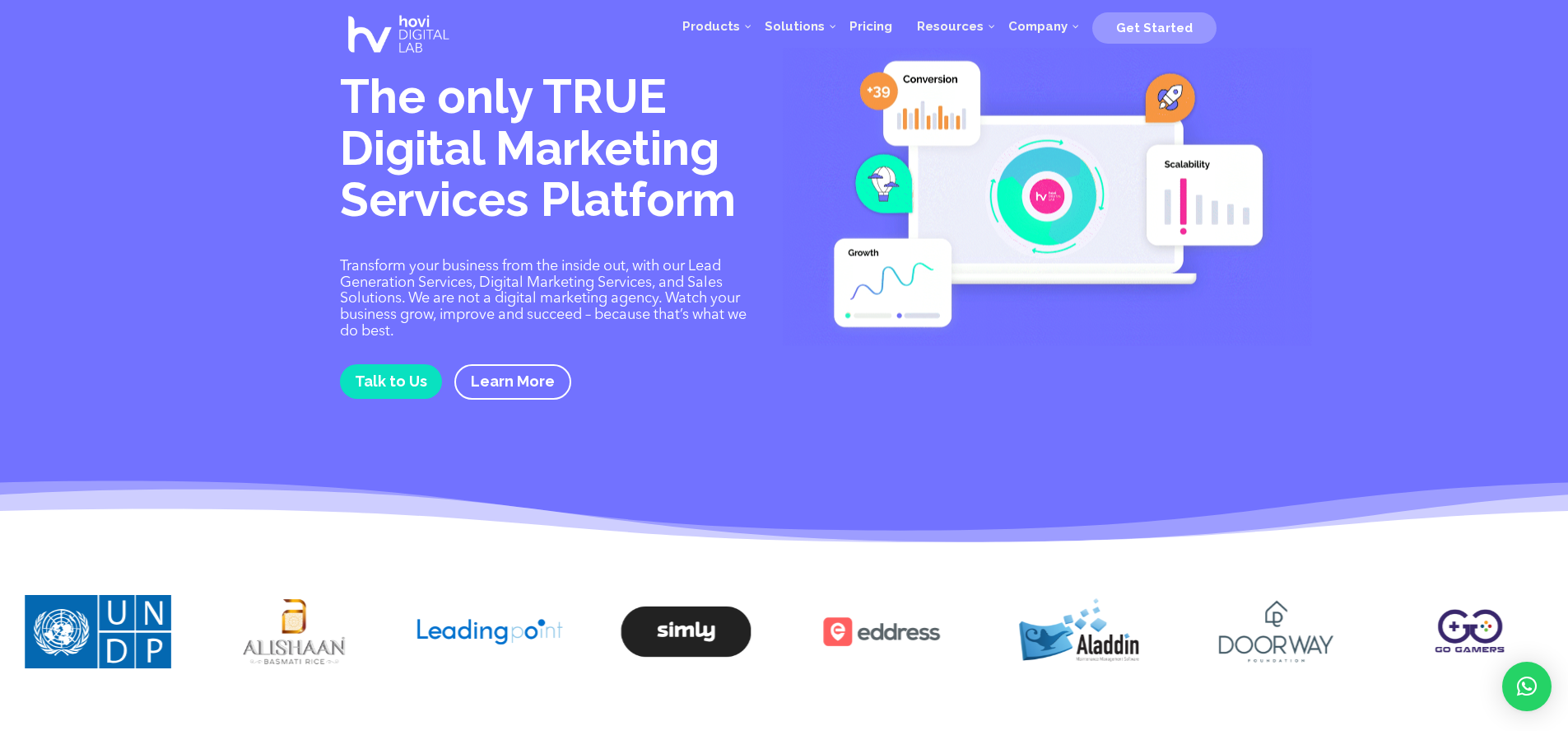
drag, startPoint x: 1081, startPoint y: 641, endPoint x: 801, endPoint y: 652, distance: 280.2
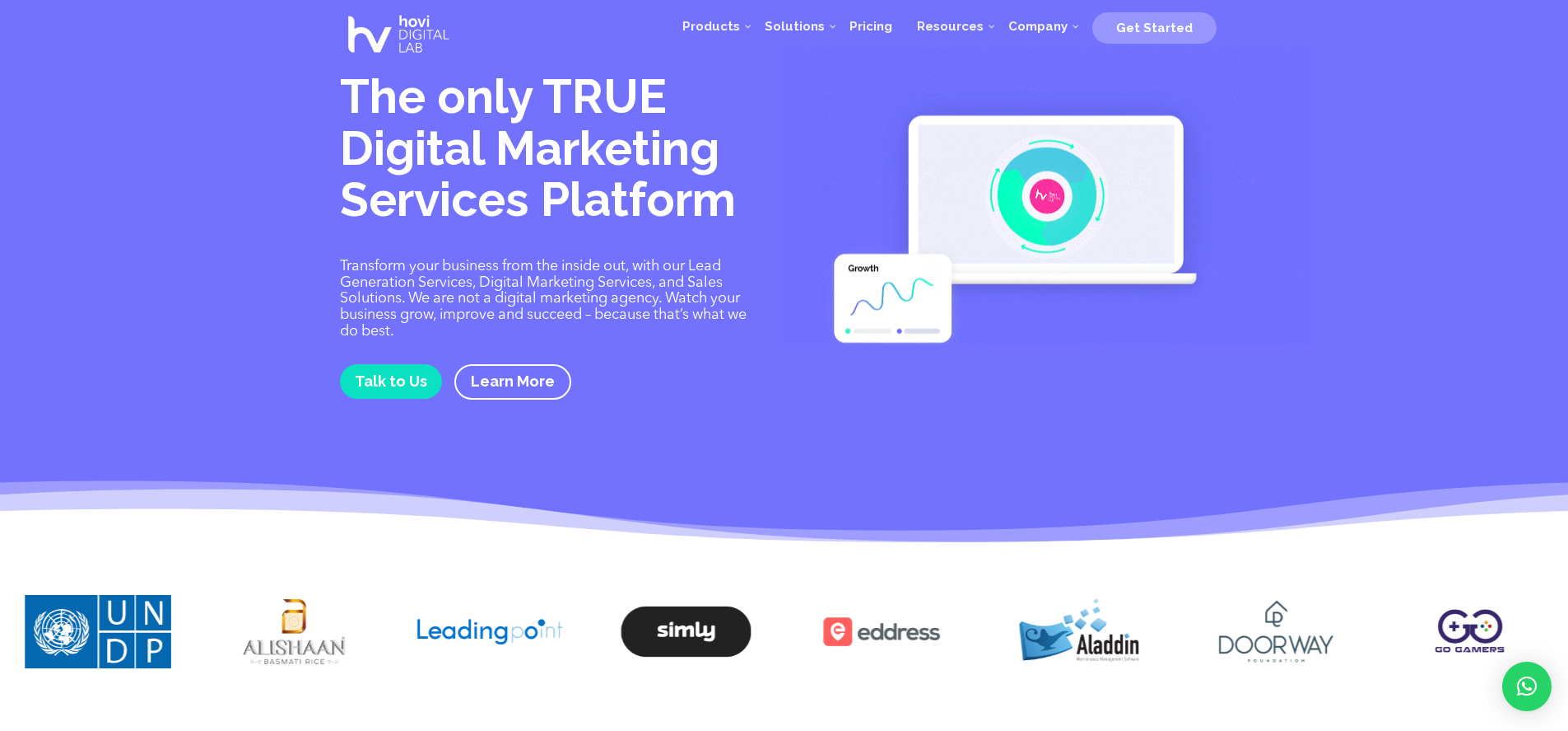
click at [1005, 652] on img at bounding box center [1079, 634] width 146 height 79
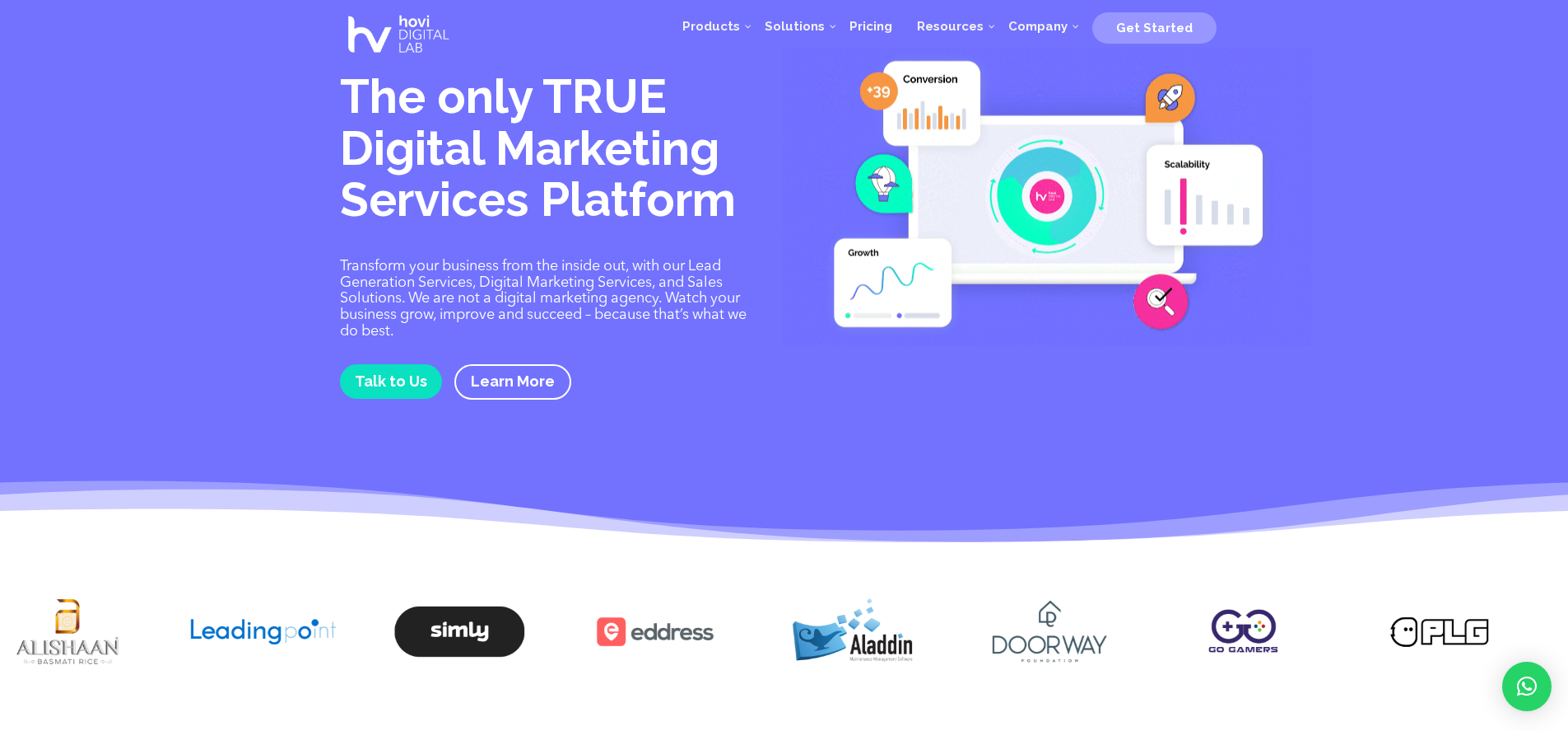
drag, startPoint x: 1158, startPoint y: 646, endPoint x: 810, endPoint y: 655, distance: 348.1
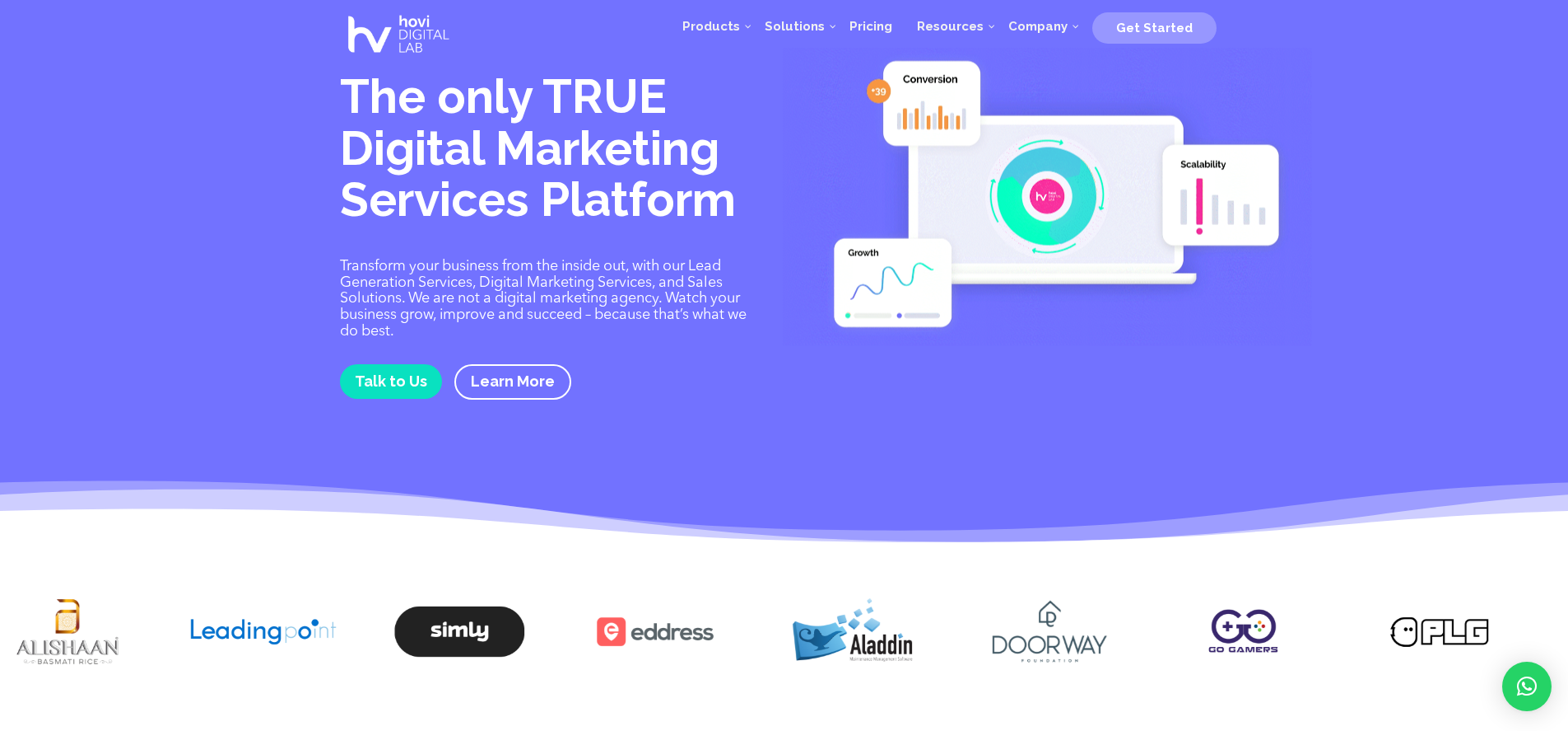
click at [975, 657] on img at bounding box center [1048, 631] width 146 height 73
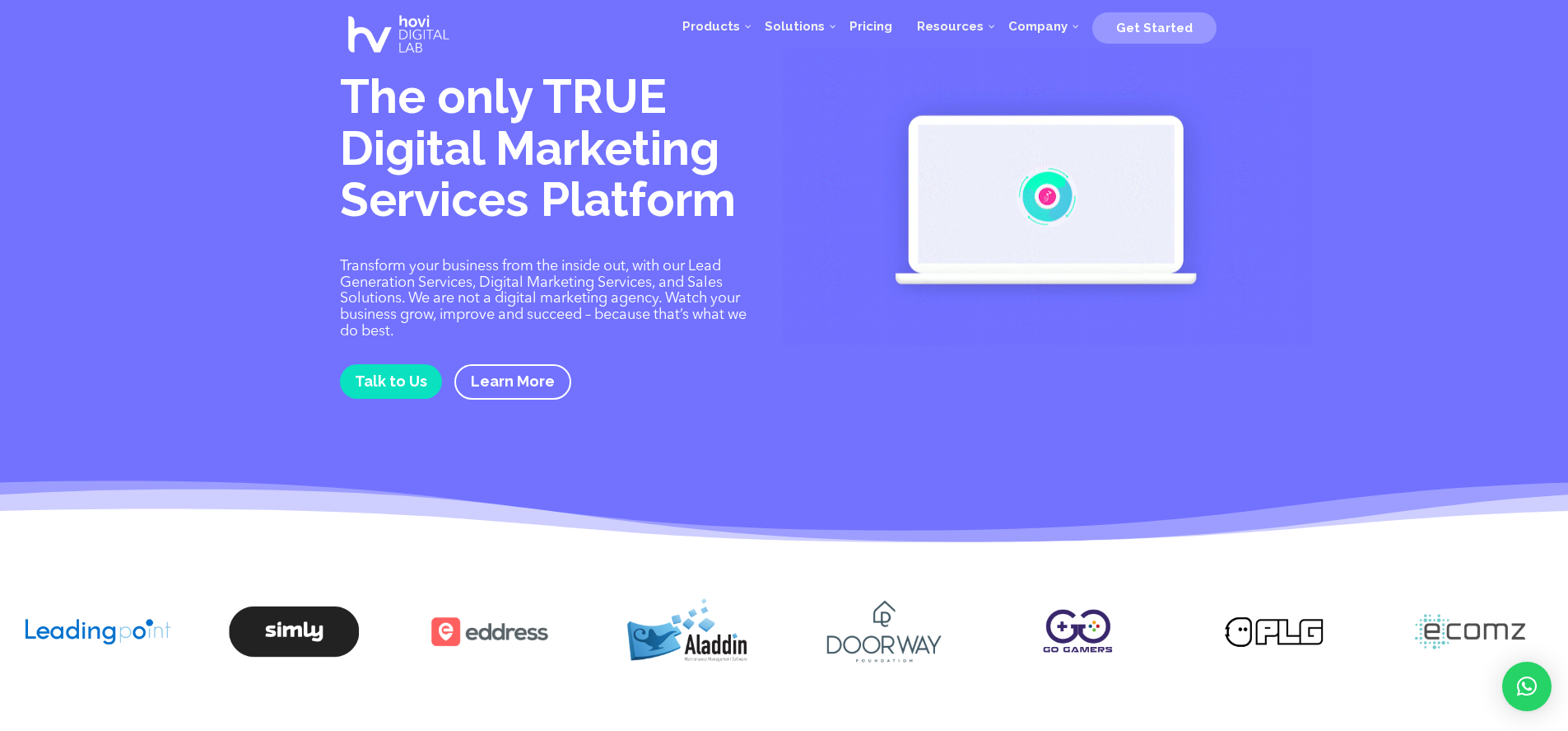
drag, startPoint x: 1080, startPoint y: 647, endPoint x: 832, endPoint y: 654, distance: 248.1
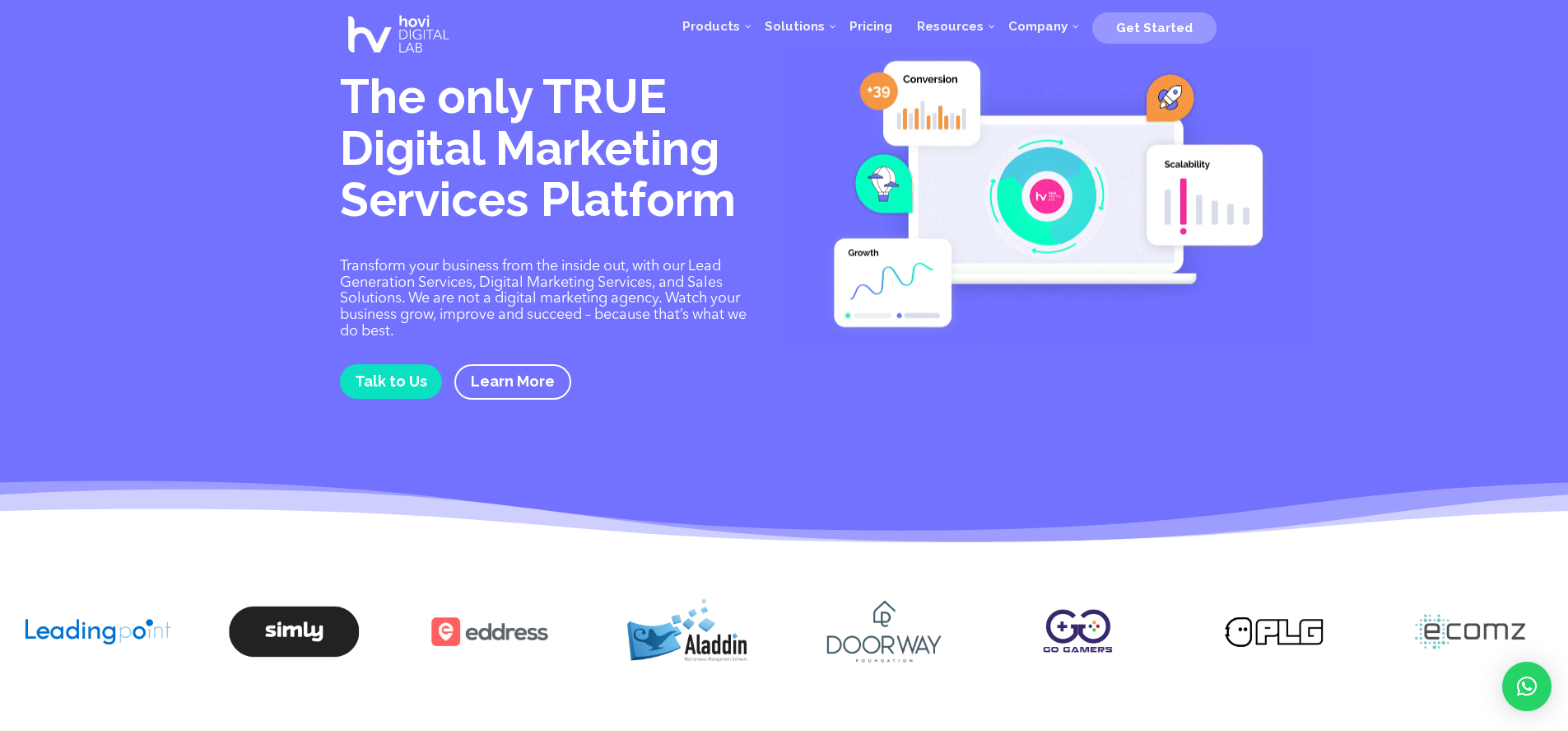
click at [1005, 654] on img at bounding box center [1079, 631] width 146 height 73
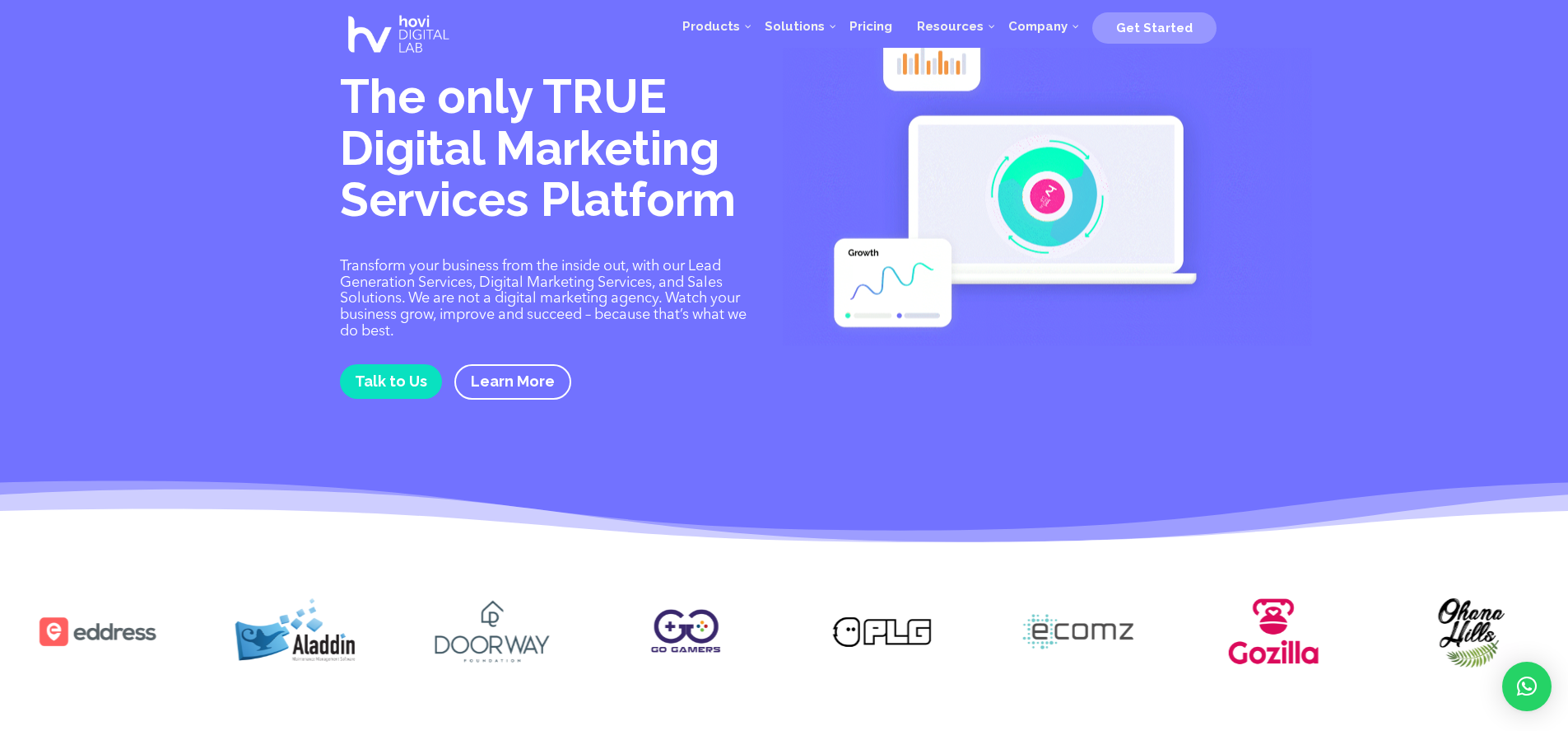
drag, startPoint x: 1176, startPoint y: 637, endPoint x: 913, endPoint y: 642, distance: 263.0
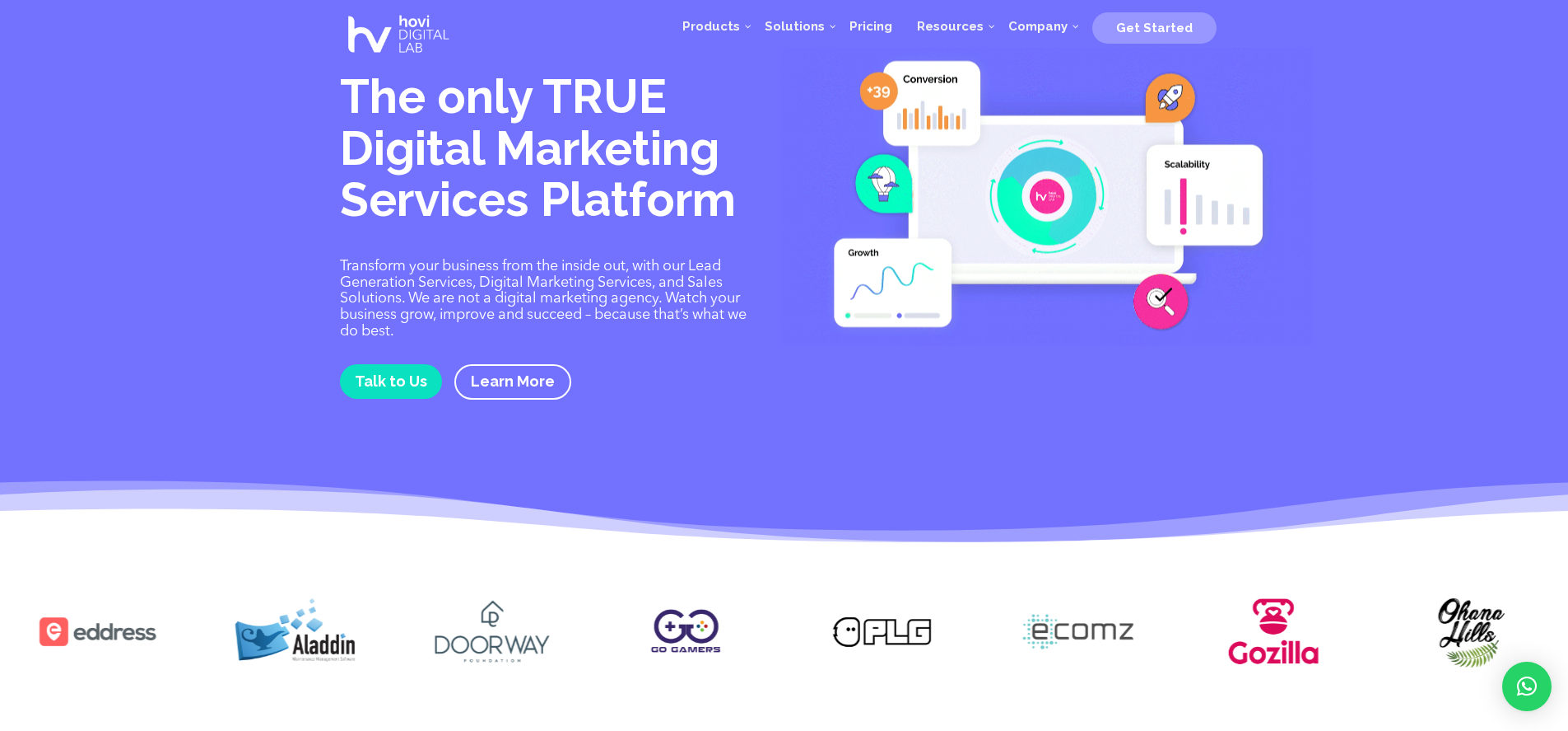
click at [1030, 644] on img at bounding box center [1079, 631] width 146 height 73
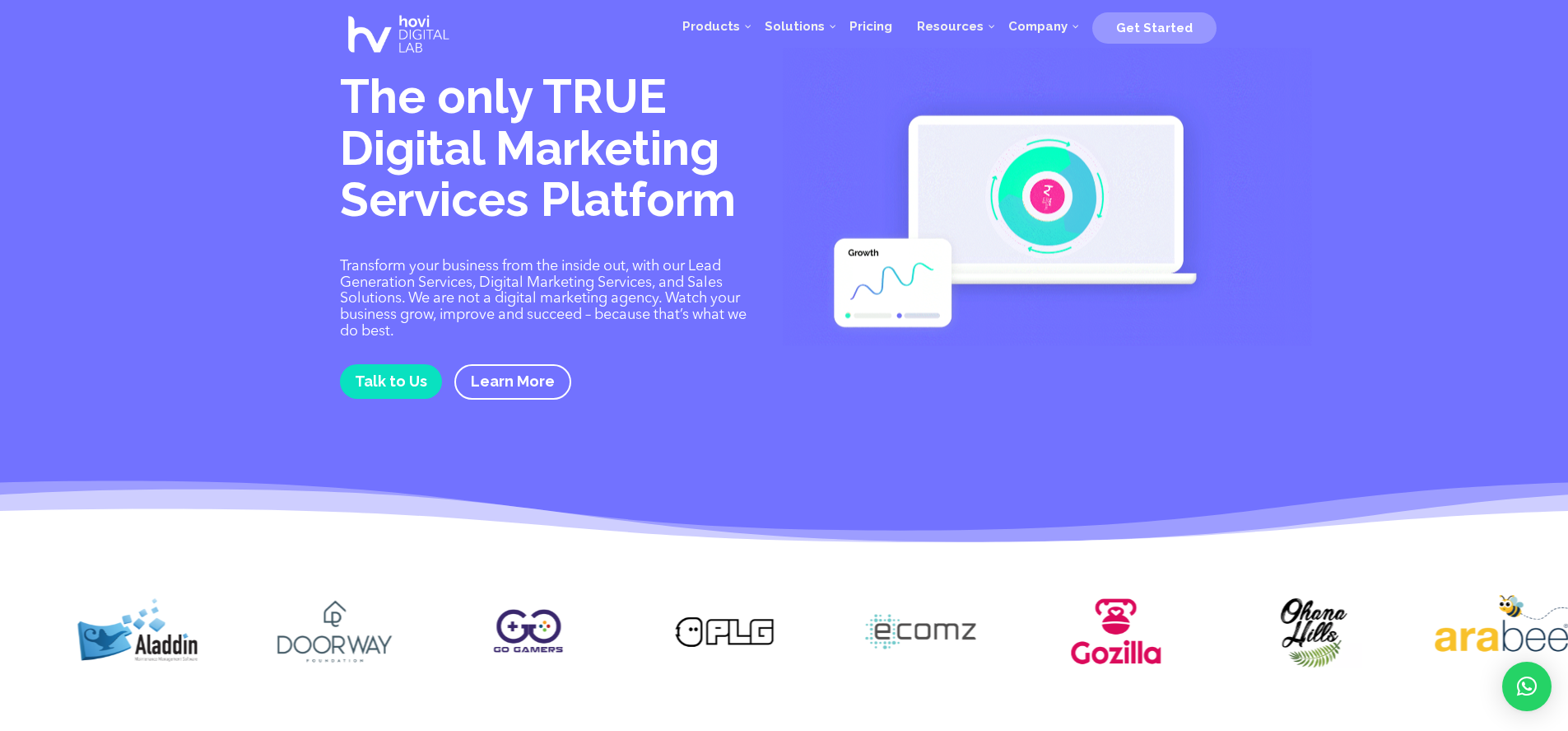
drag, startPoint x: 1204, startPoint y: 637, endPoint x: 908, endPoint y: 642, distance: 296.0
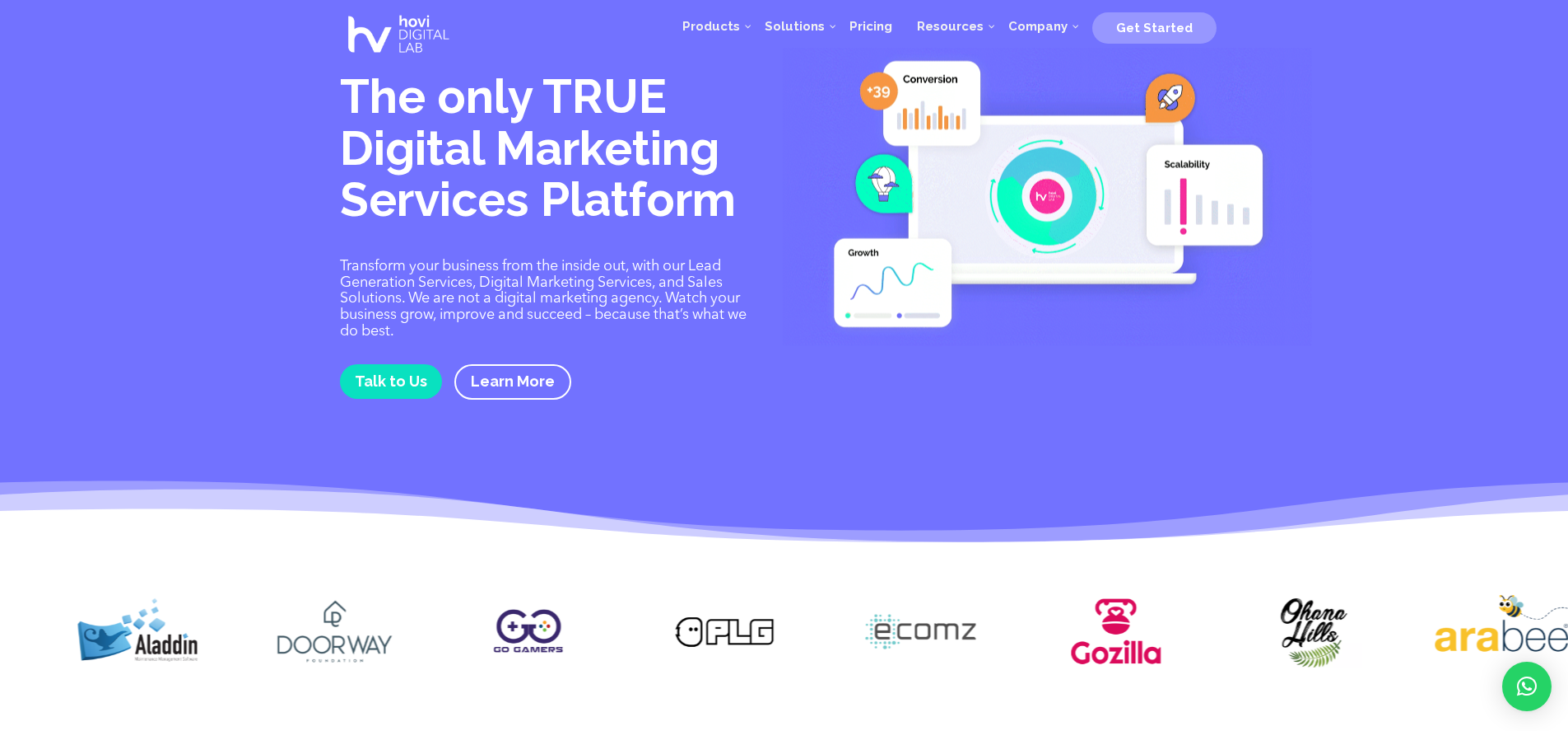
click at [1043, 642] on img at bounding box center [1116, 631] width 146 height 73
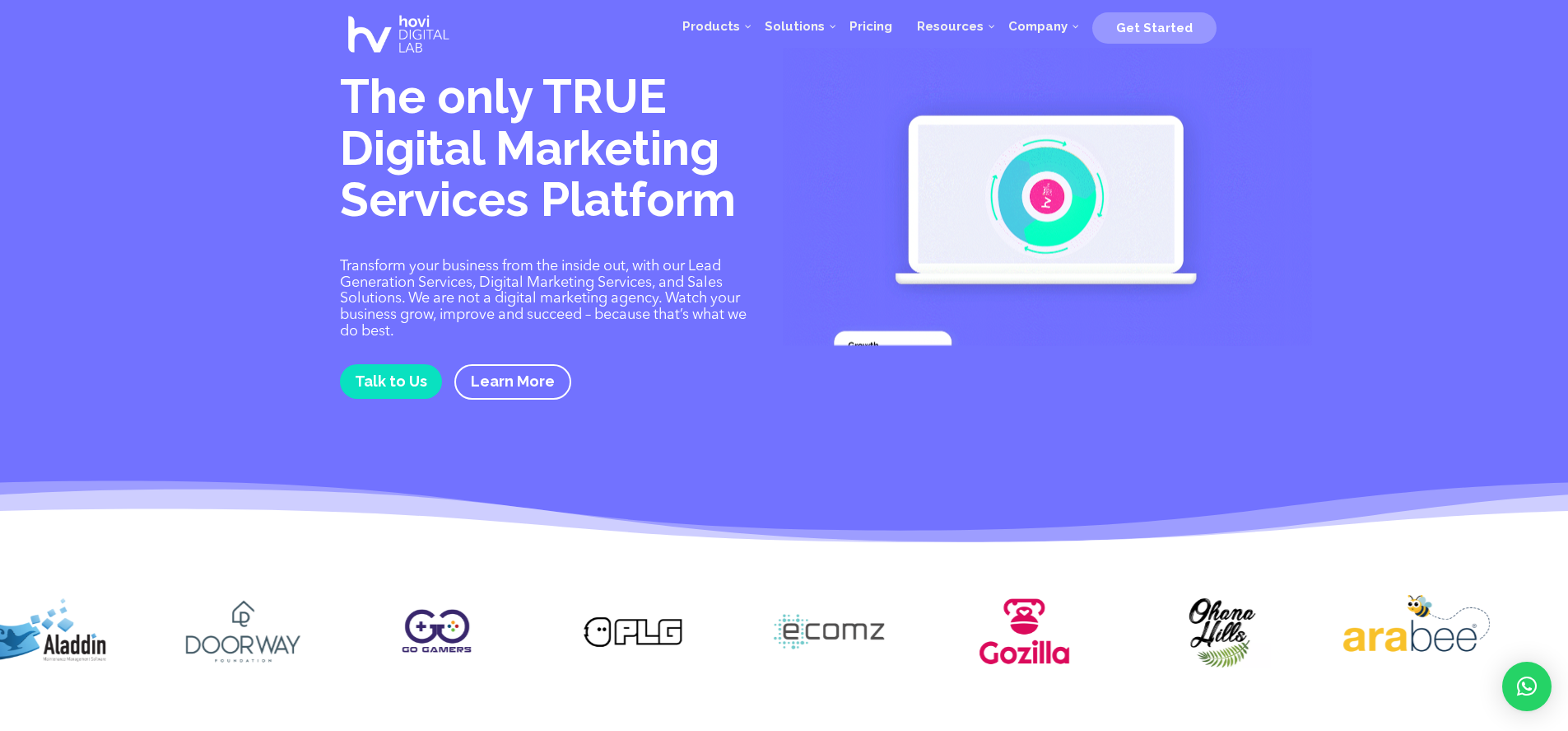
drag, startPoint x: 1266, startPoint y: 630, endPoint x: 980, endPoint y: 640, distance: 286.2
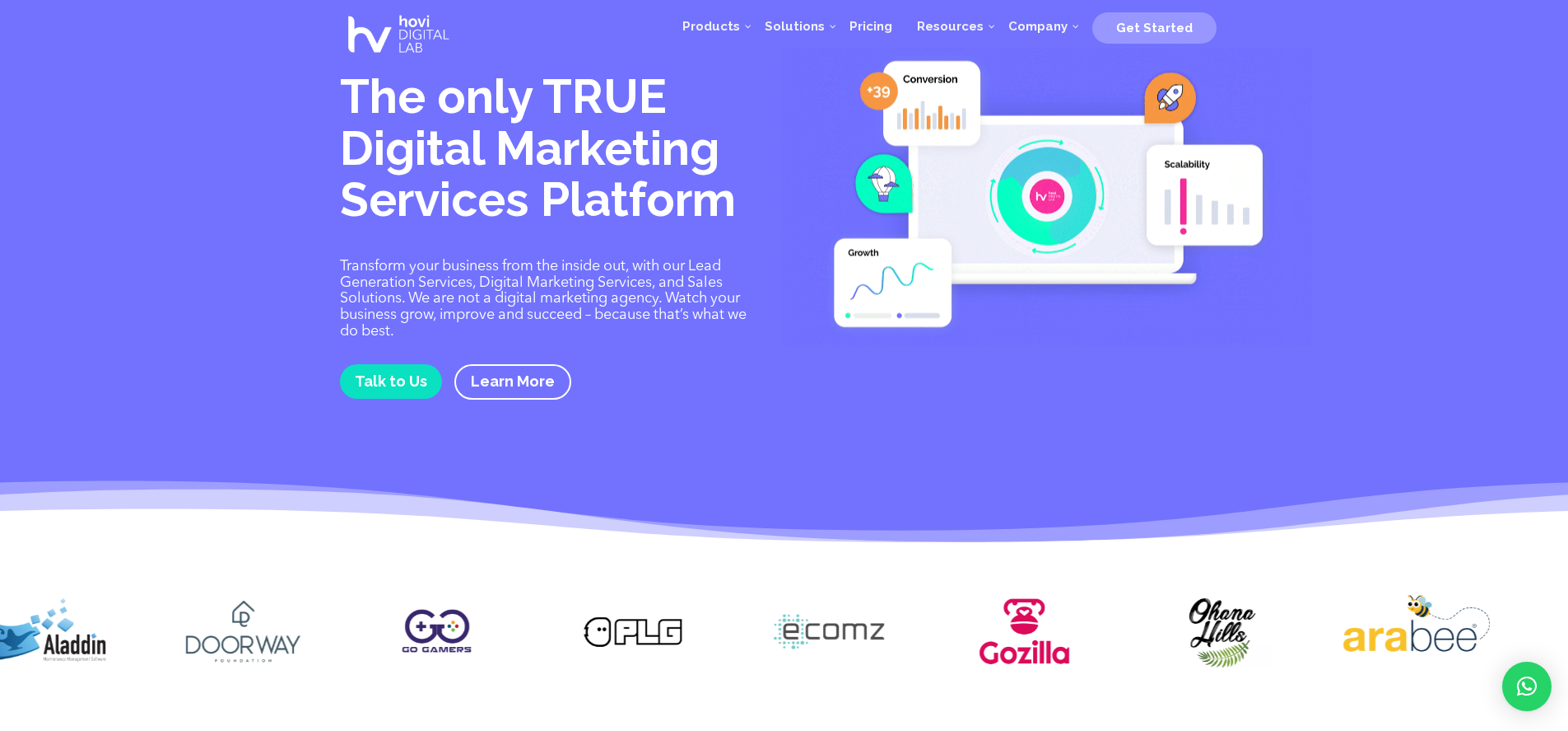
click at [1148, 641] on img at bounding box center [1221, 630] width 146 height 72
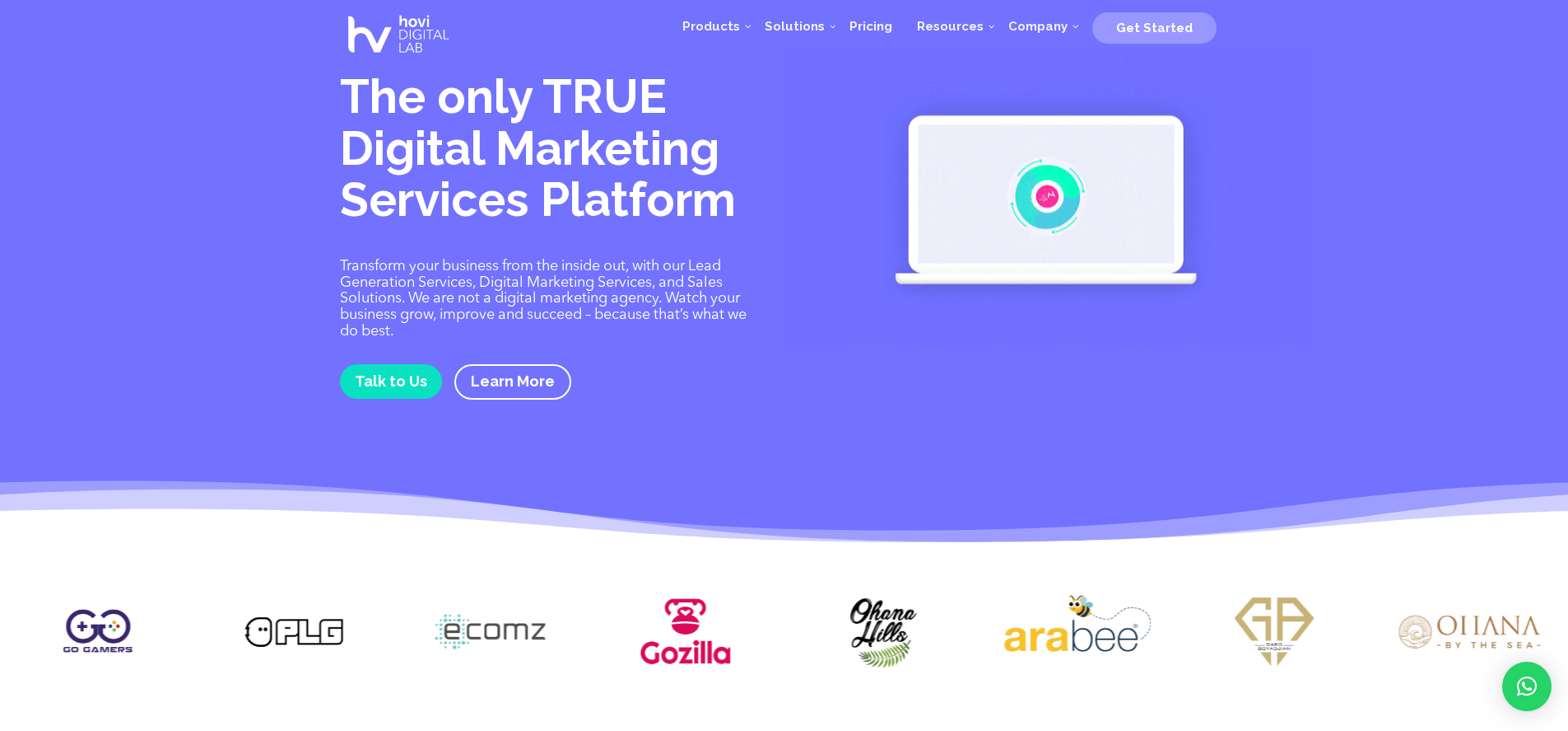
drag, startPoint x: 1270, startPoint y: 637, endPoint x: 868, endPoint y: 646, distance: 402.1
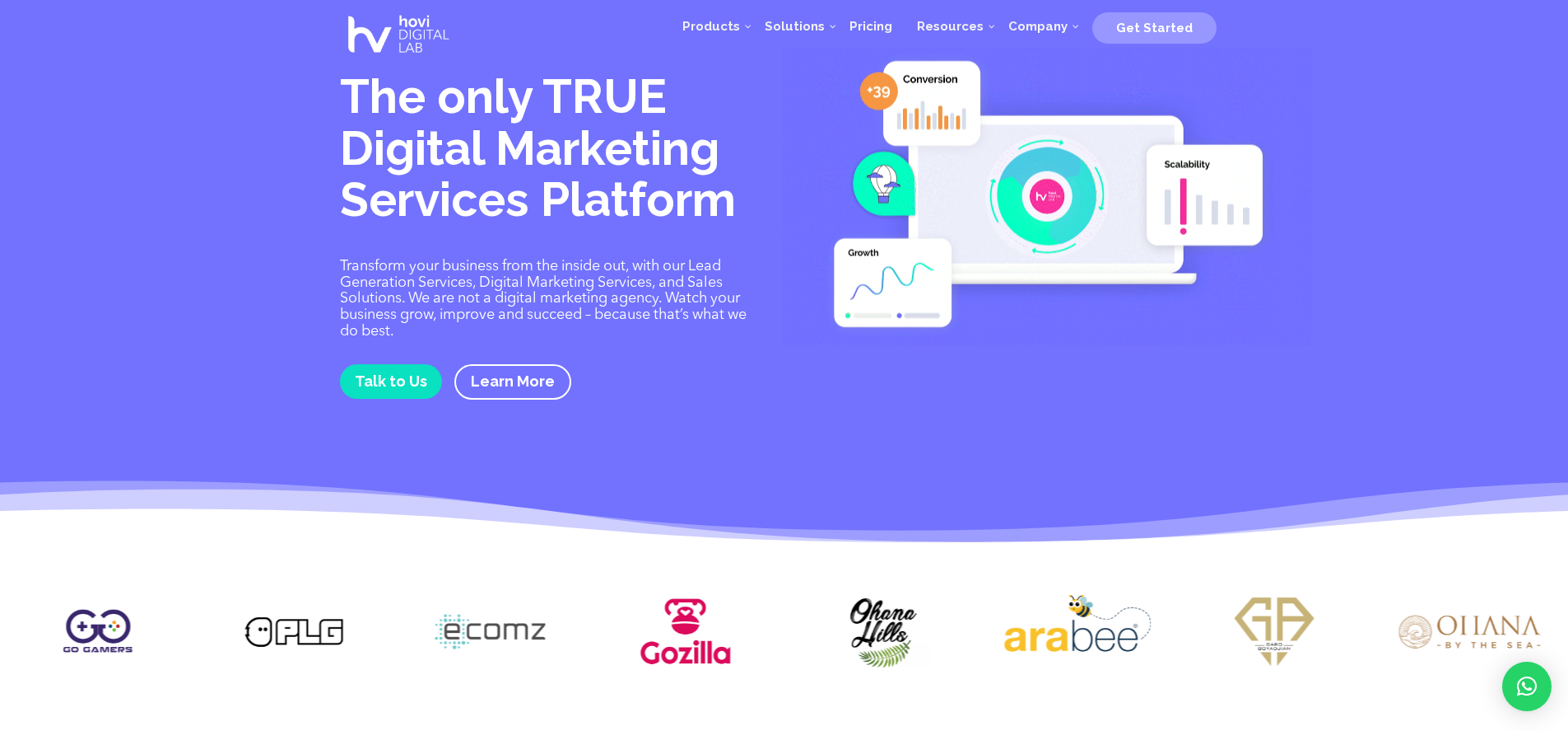
click at [981, 647] on div at bounding box center [784, 634] width 1568 height 129
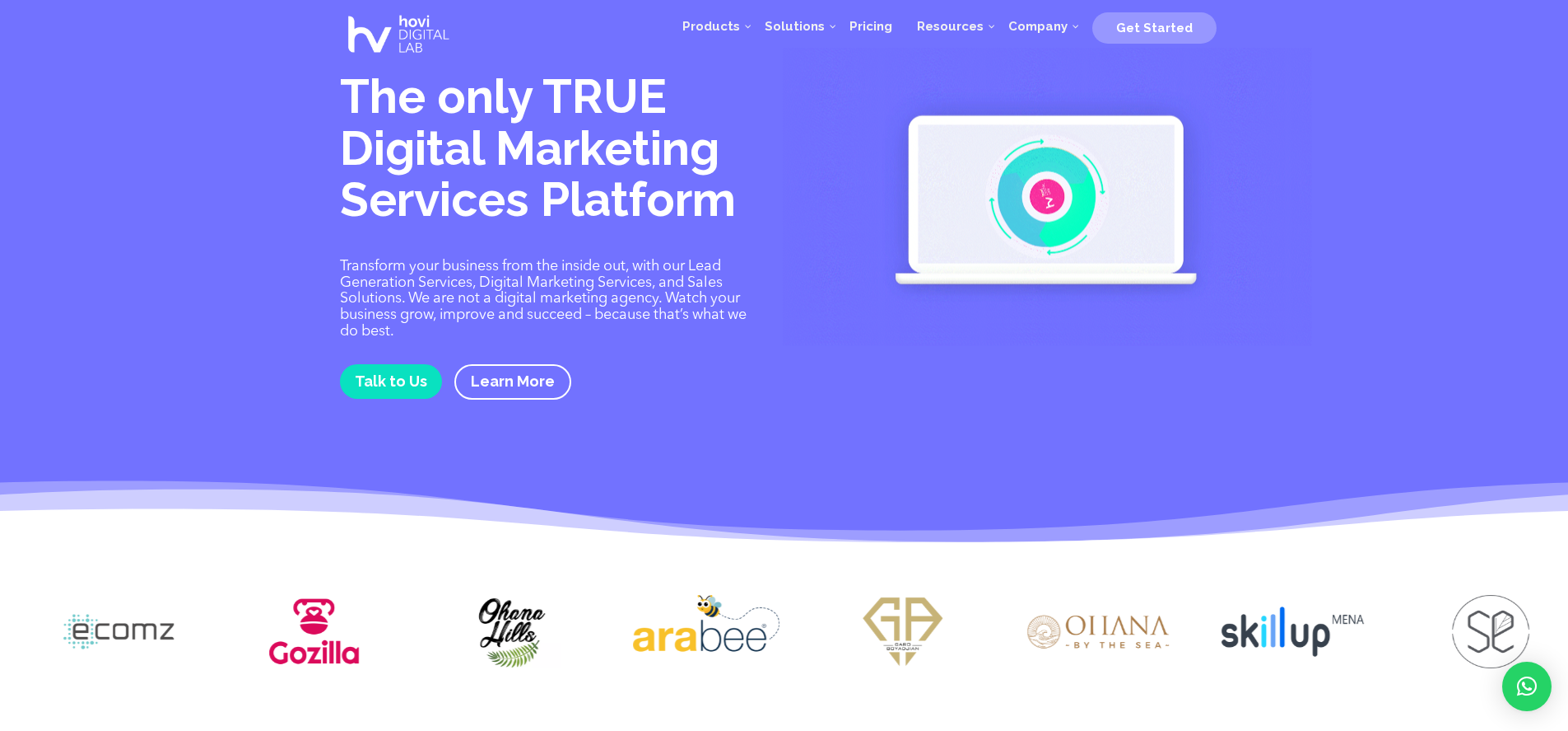
drag, startPoint x: 1243, startPoint y: 630, endPoint x: 927, endPoint y: 637, distance: 316.1
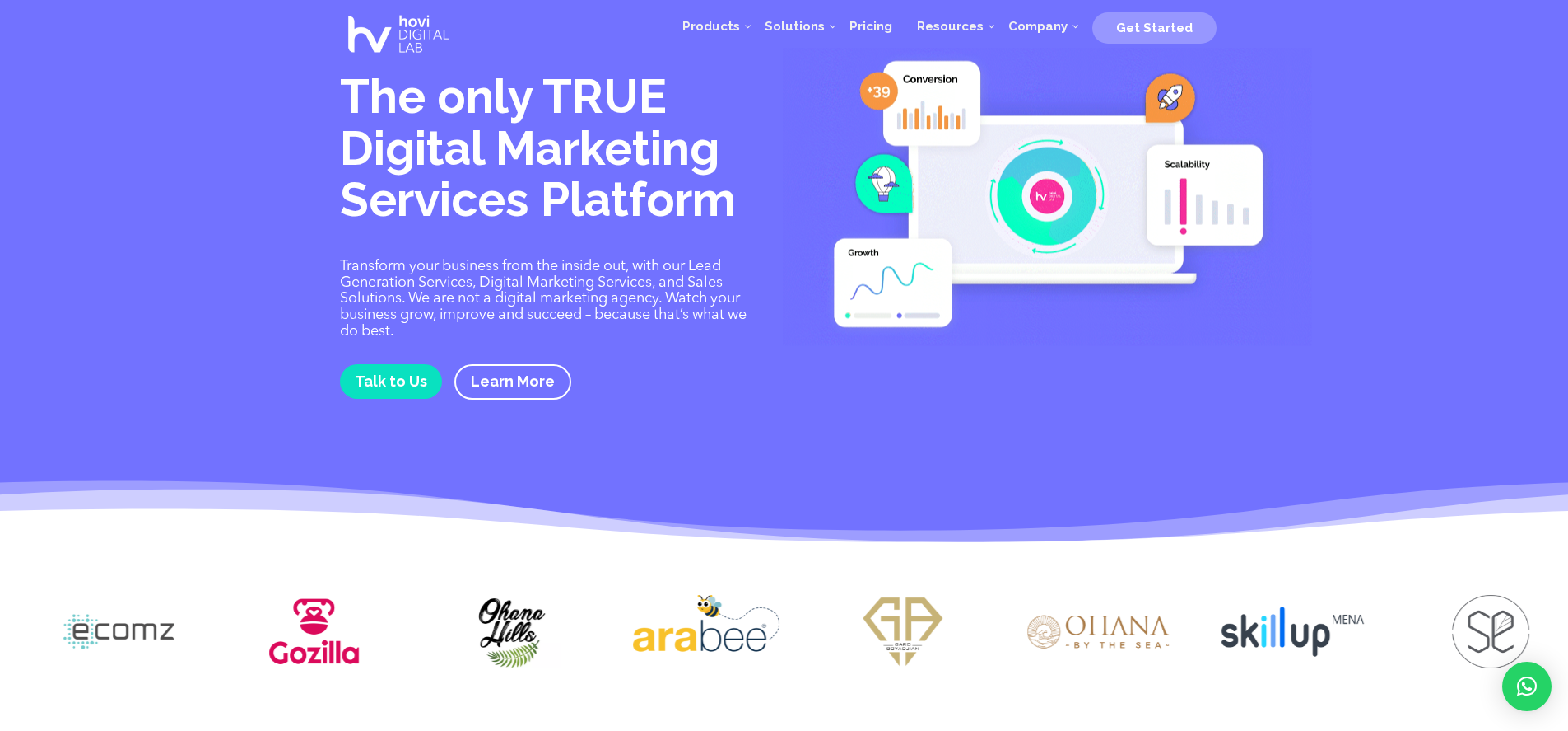
click at [1025, 637] on img at bounding box center [1098, 631] width 146 height 73
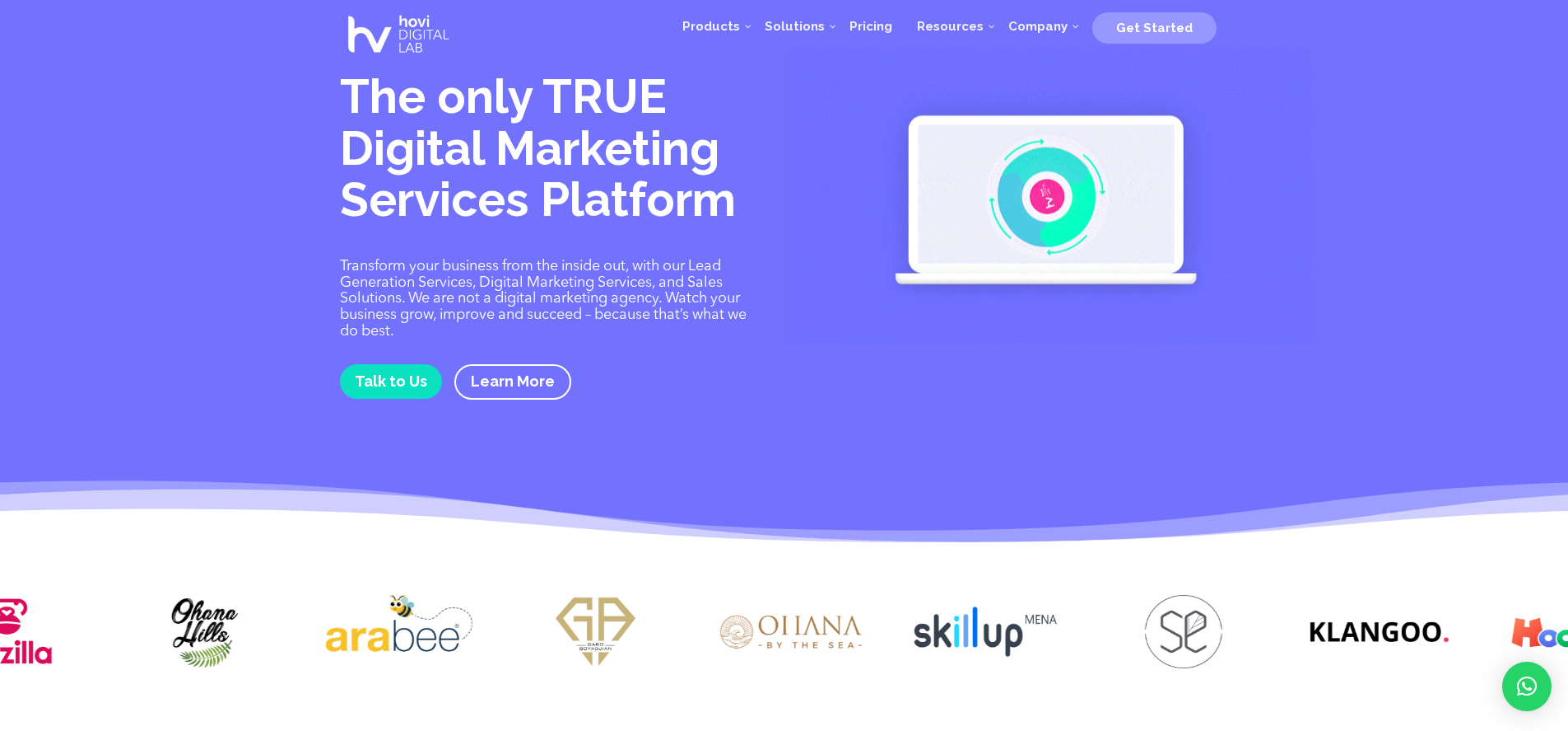
drag, startPoint x: 1047, startPoint y: 634, endPoint x: 790, endPoint y: 632, distance: 257.0
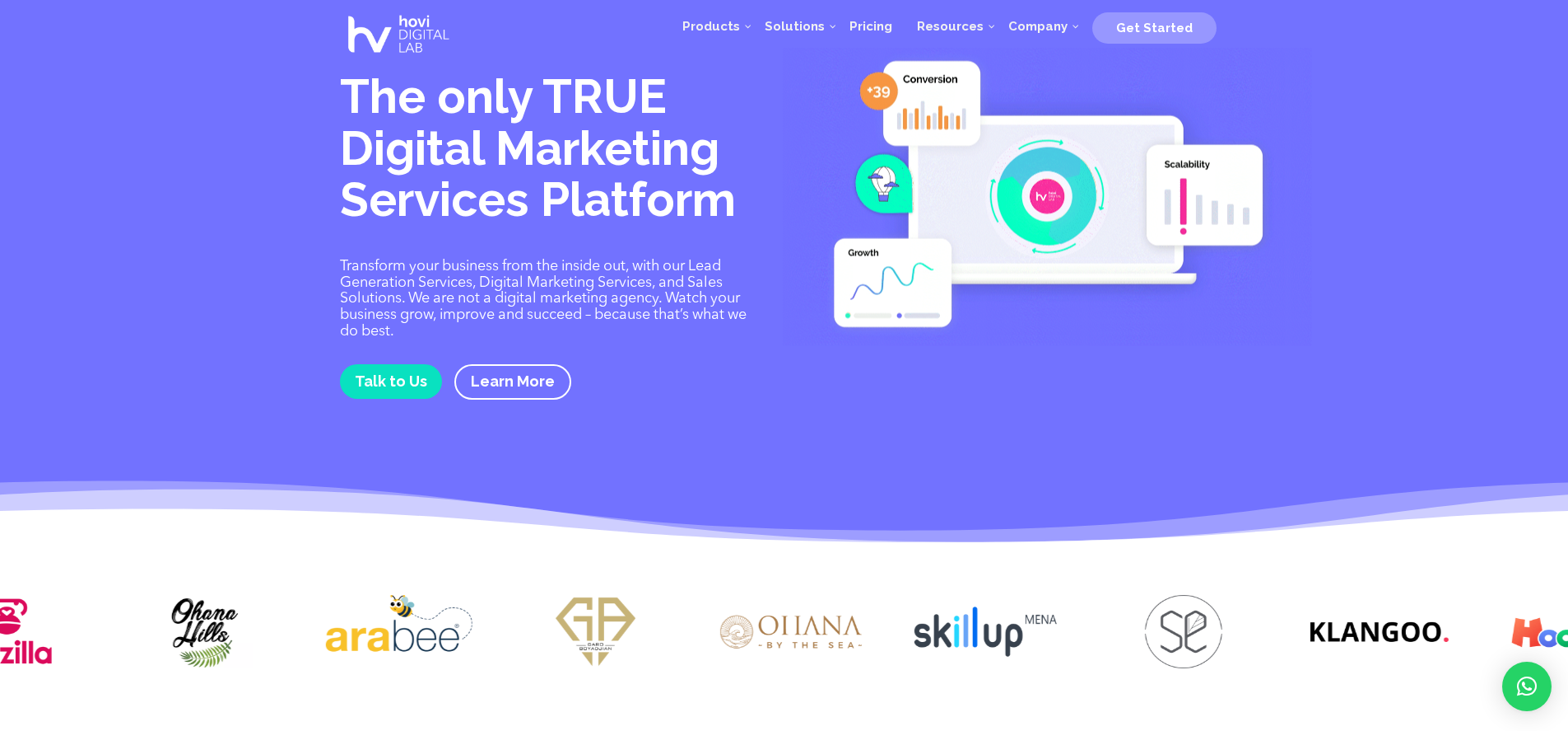
click at [922, 634] on img at bounding box center [987, 631] width 146 height 73
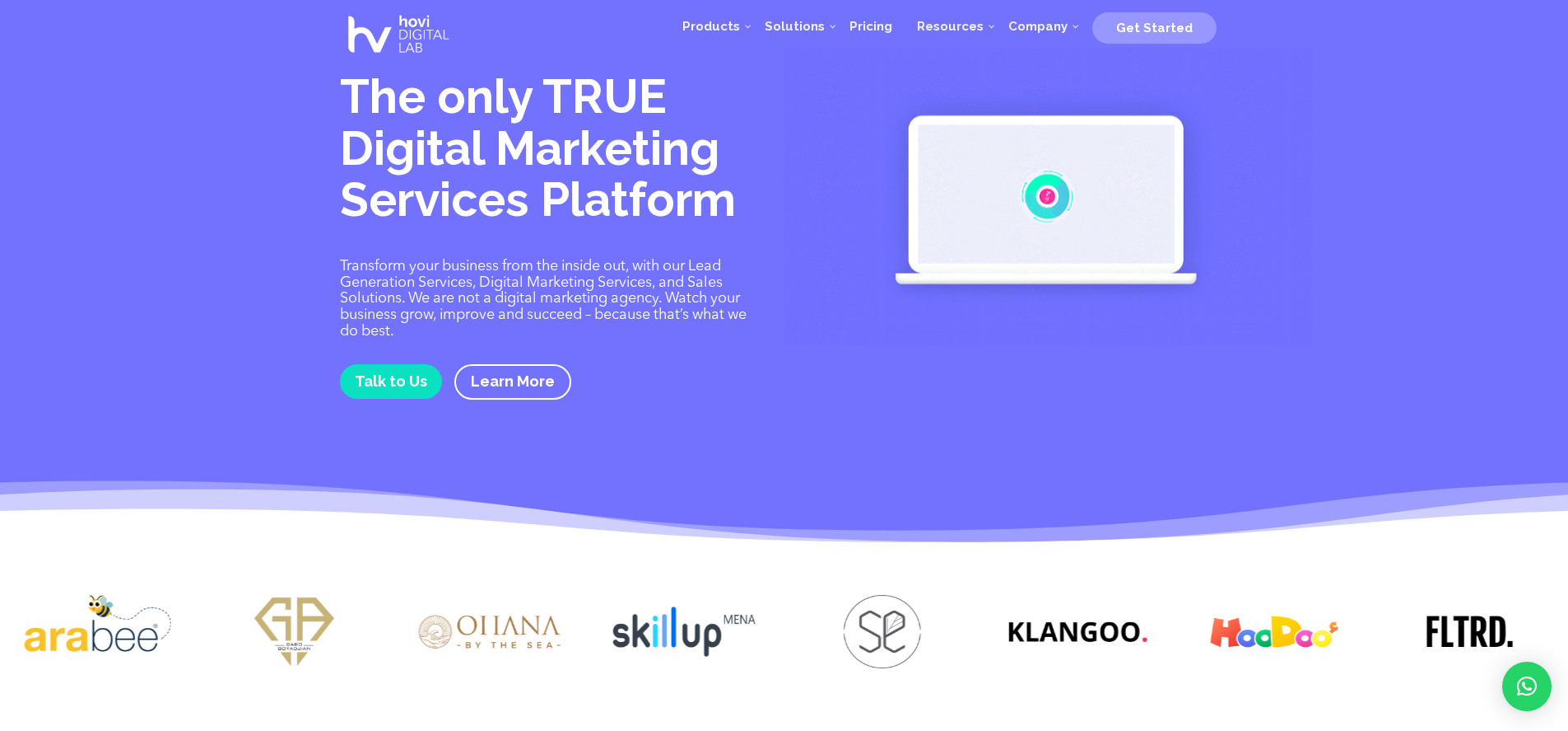
drag, startPoint x: 1117, startPoint y: 642, endPoint x: 594, endPoint y: 643, distance: 523.0
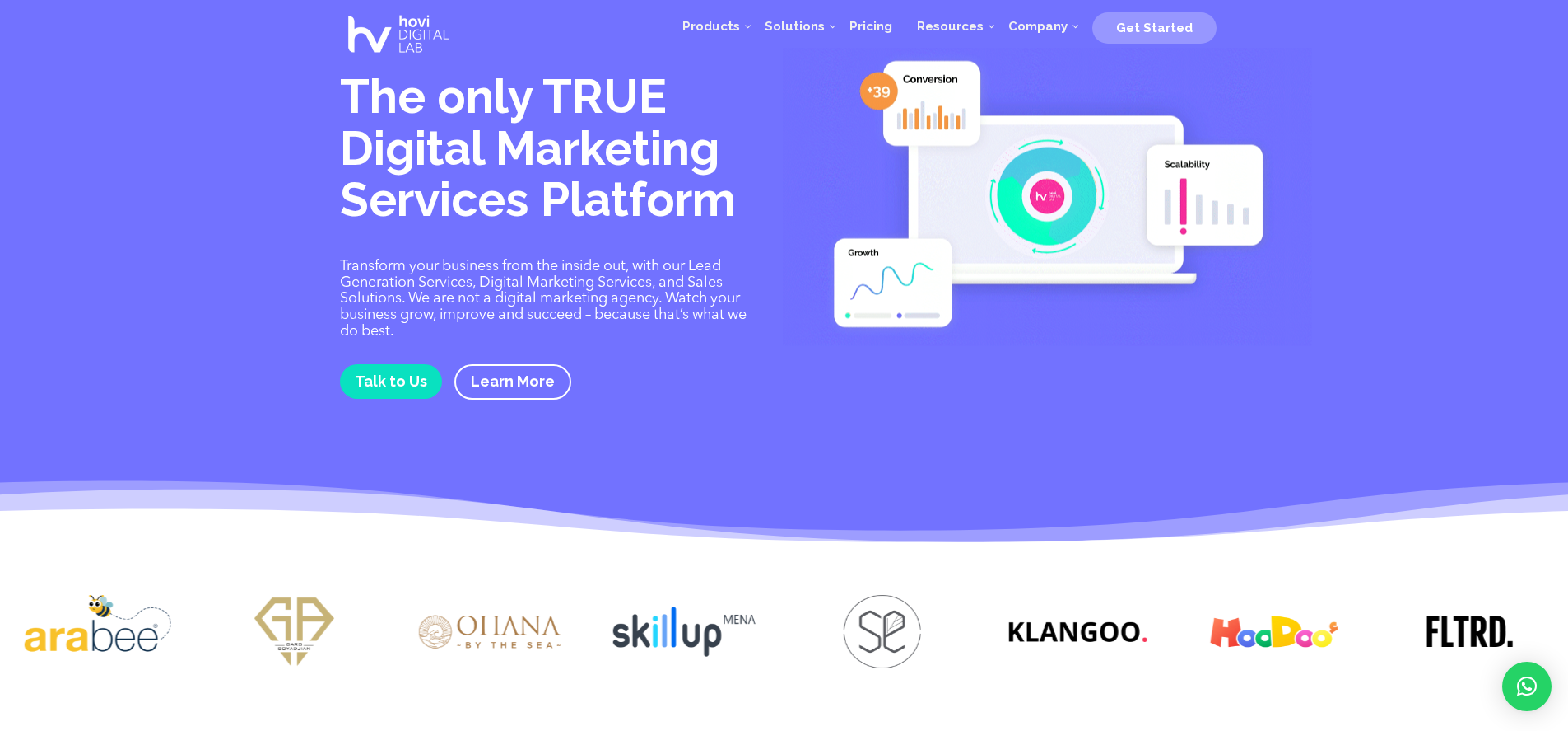
click at [928, 643] on div at bounding box center [784, 634] width 1568 height 129
